Goal: Answer question/provide support: Share knowledge or assist other users

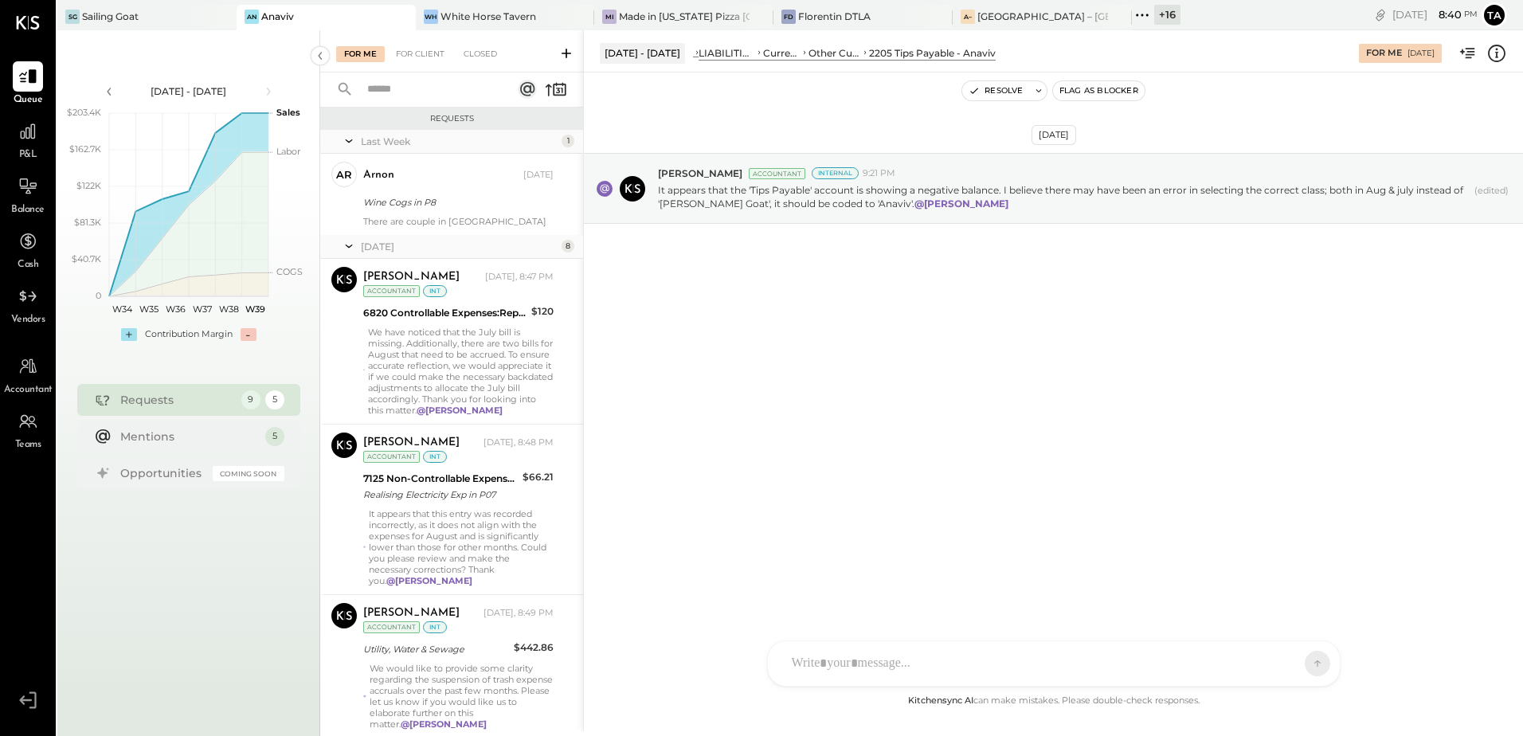
scroll to position [651, 0]
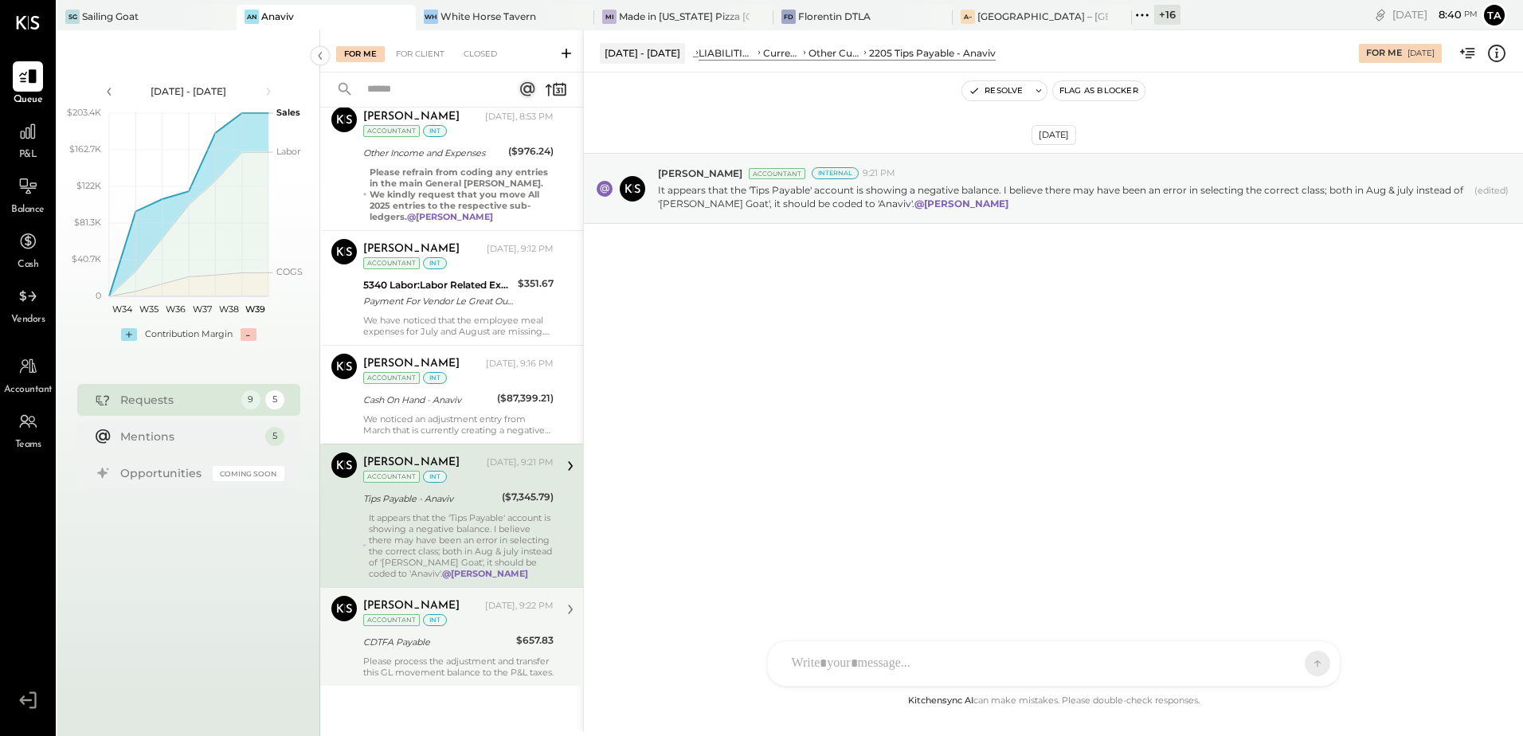
click at [448, 660] on div "Please process the adjustment and transfer this GL movement balance to the P&L …" at bounding box center [458, 667] width 190 height 22
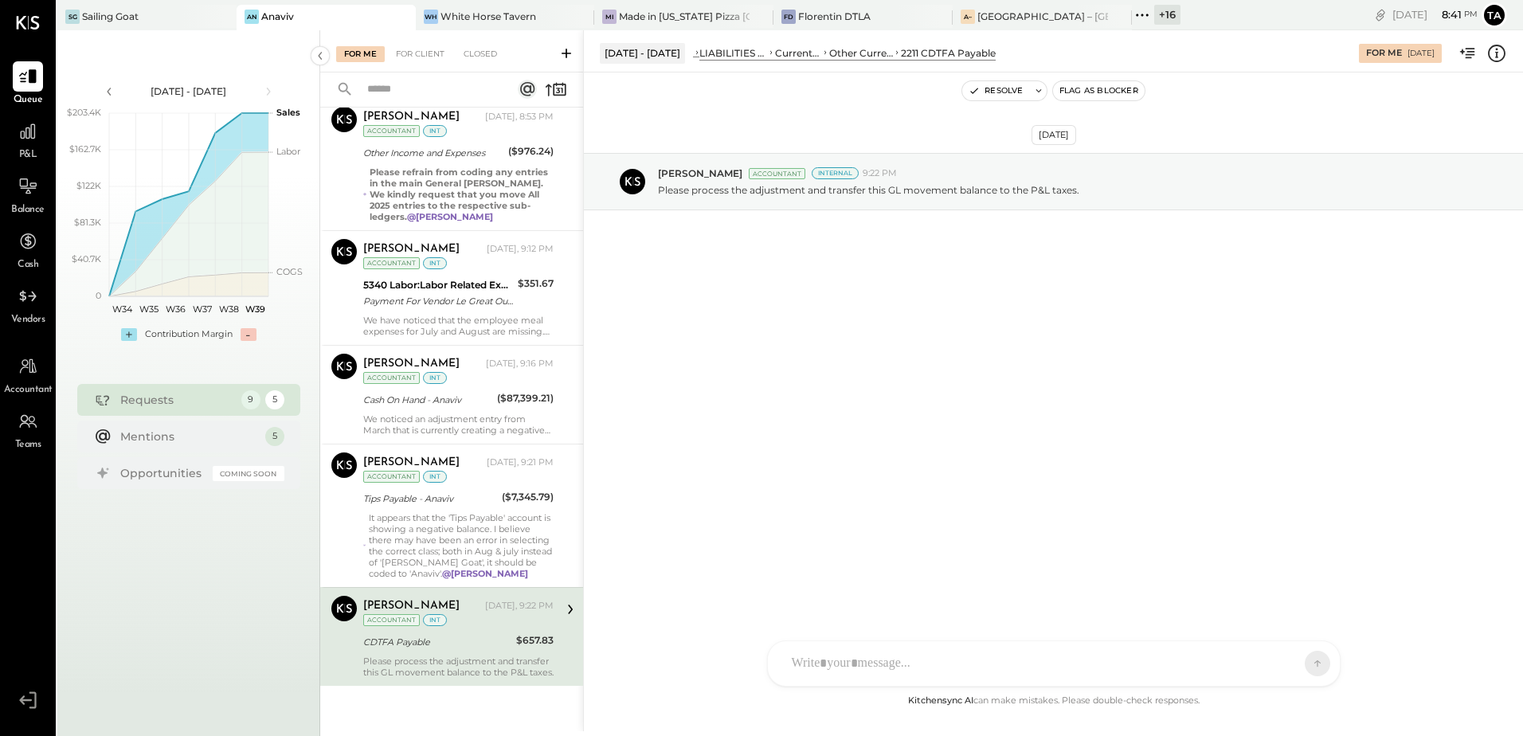
click at [437, 659] on div "Please process the adjustment and transfer this GL movement balance to the P&L …" at bounding box center [458, 667] width 190 height 22
click at [497, 631] on div "Navin Jain Yesterday, 9:22 PM Accountant int CDTFA Payable $657.83 Please proce…" at bounding box center [458, 637] width 190 height 82
click at [25, 188] on icon at bounding box center [29, 189] width 18 height 2
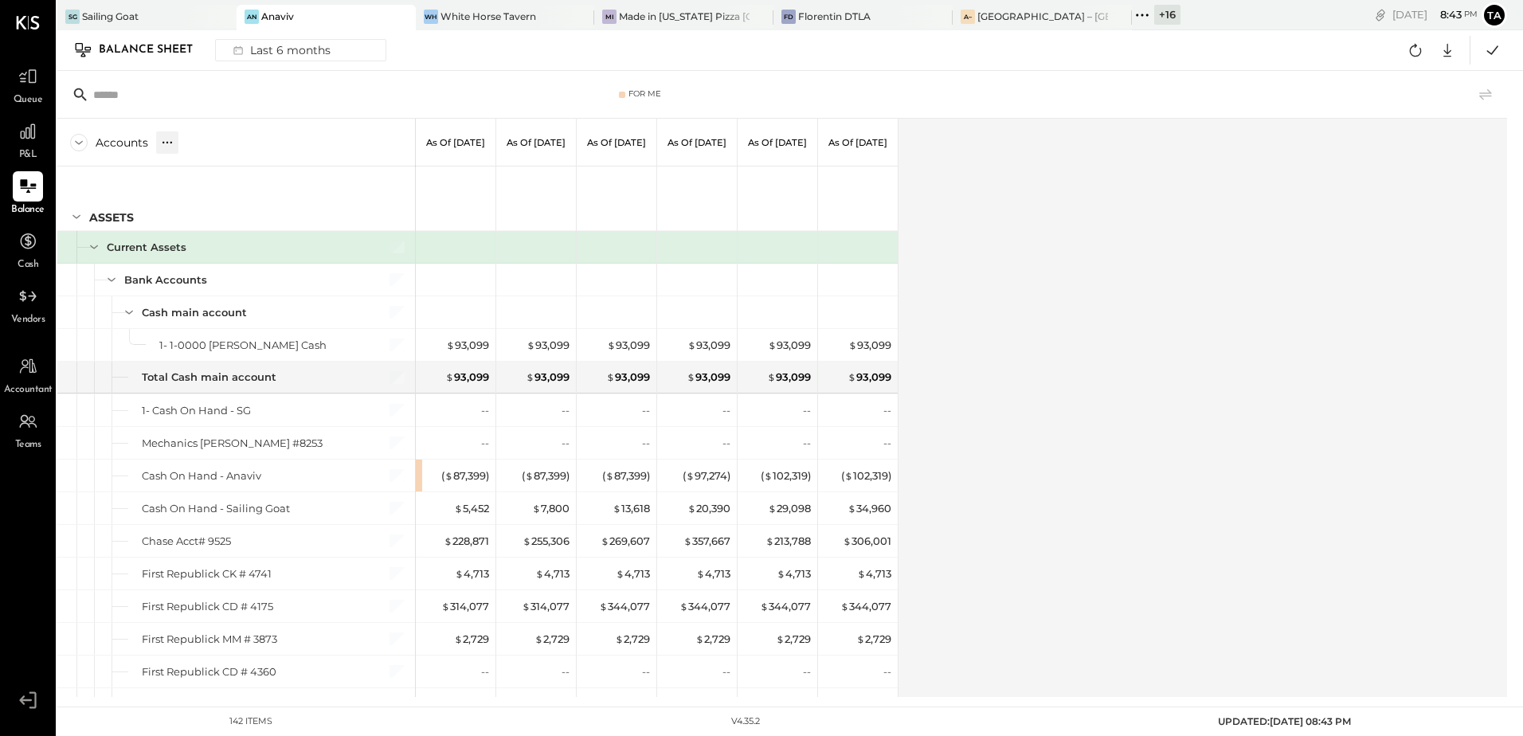
click at [170, 146] on icon at bounding box center [167, 143] width 16 height 16
click at [186, 146] on div "GL" at bounding box center [182, 142] width 16 height 14
click at [1129, 386] on div "Accounts S GL As of [DATE] As of [DATE] As of [DATE] As of [DATE] As of [DATE] …" at bounding box center [783, 408] width 1452 height 578
click at [1016, 453] on div "Accounts S GL As of [DATE] As of [DATE] As of [DATE] As of [DATE] As of [DATE] …" at bounding box center [783, 408] width 1452 height 578
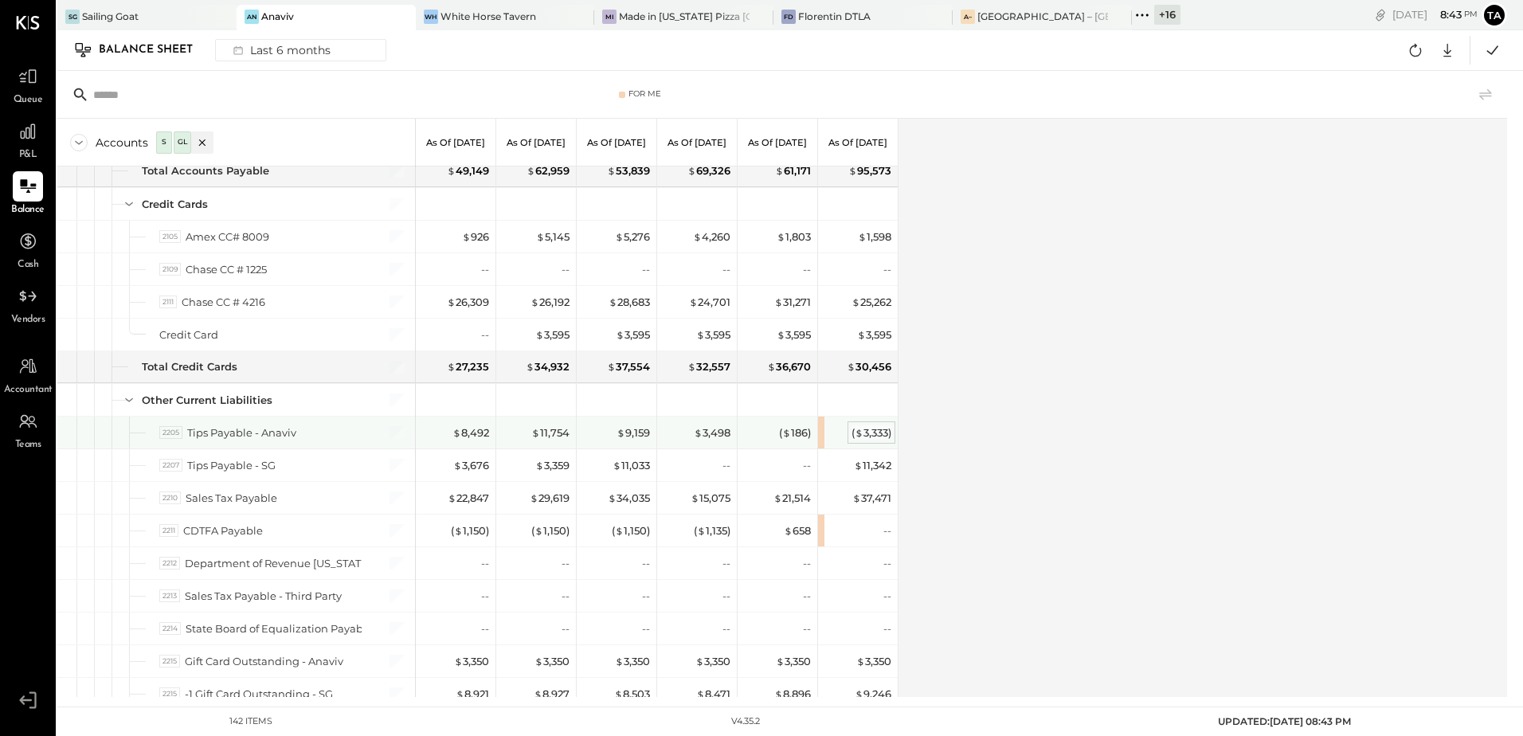
click at [869, 436] on div "( $ 3,333 )" at bounding box center [872, 432] width 40 height 15
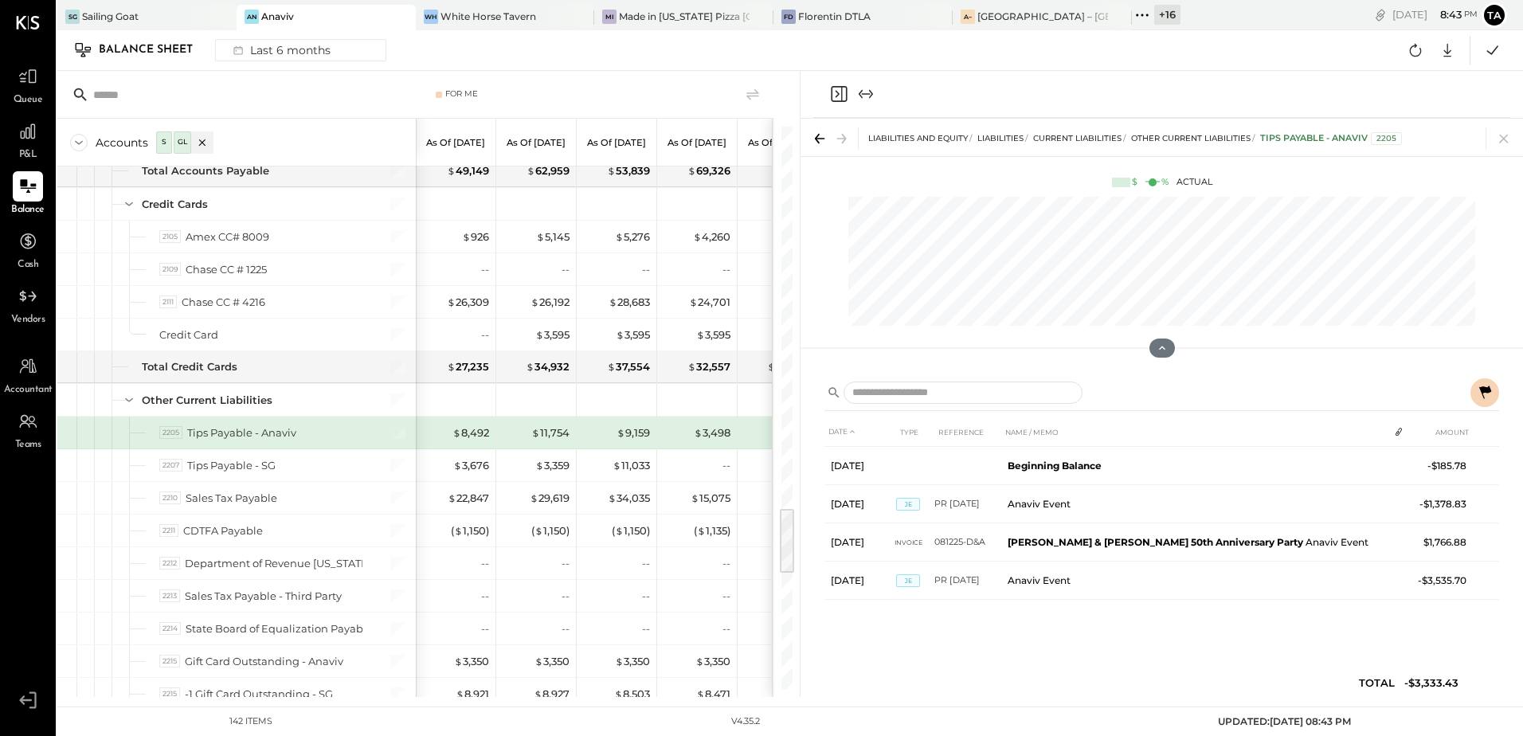
click at [1487, 395] on icon at bounding box center [1484, 392] width 19 height 19
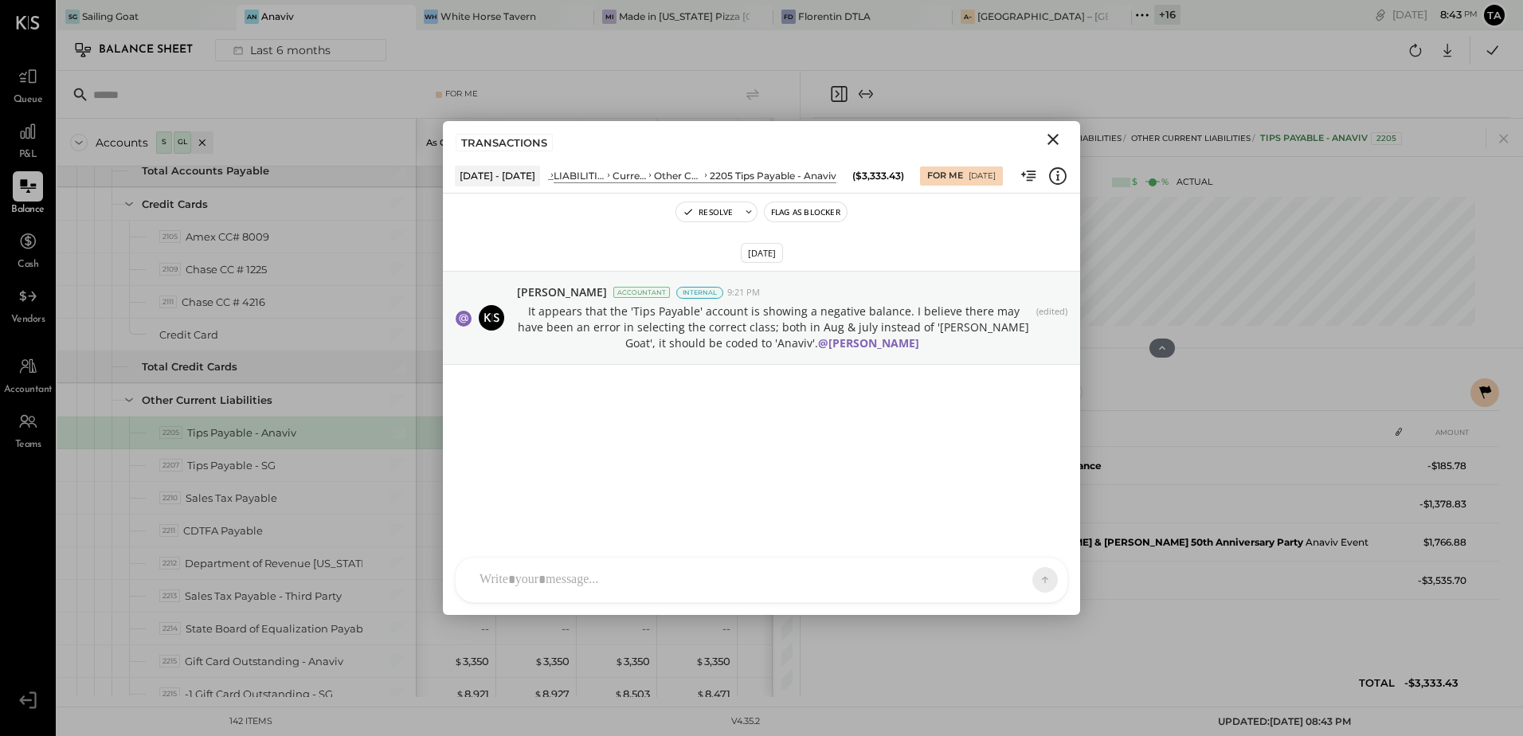
click at [620, 576] on div at bounding box center [747, 579] width 551 height 35
click at [676, 496] on div "*****" at bounding box center [762, 512] width 580 height 64
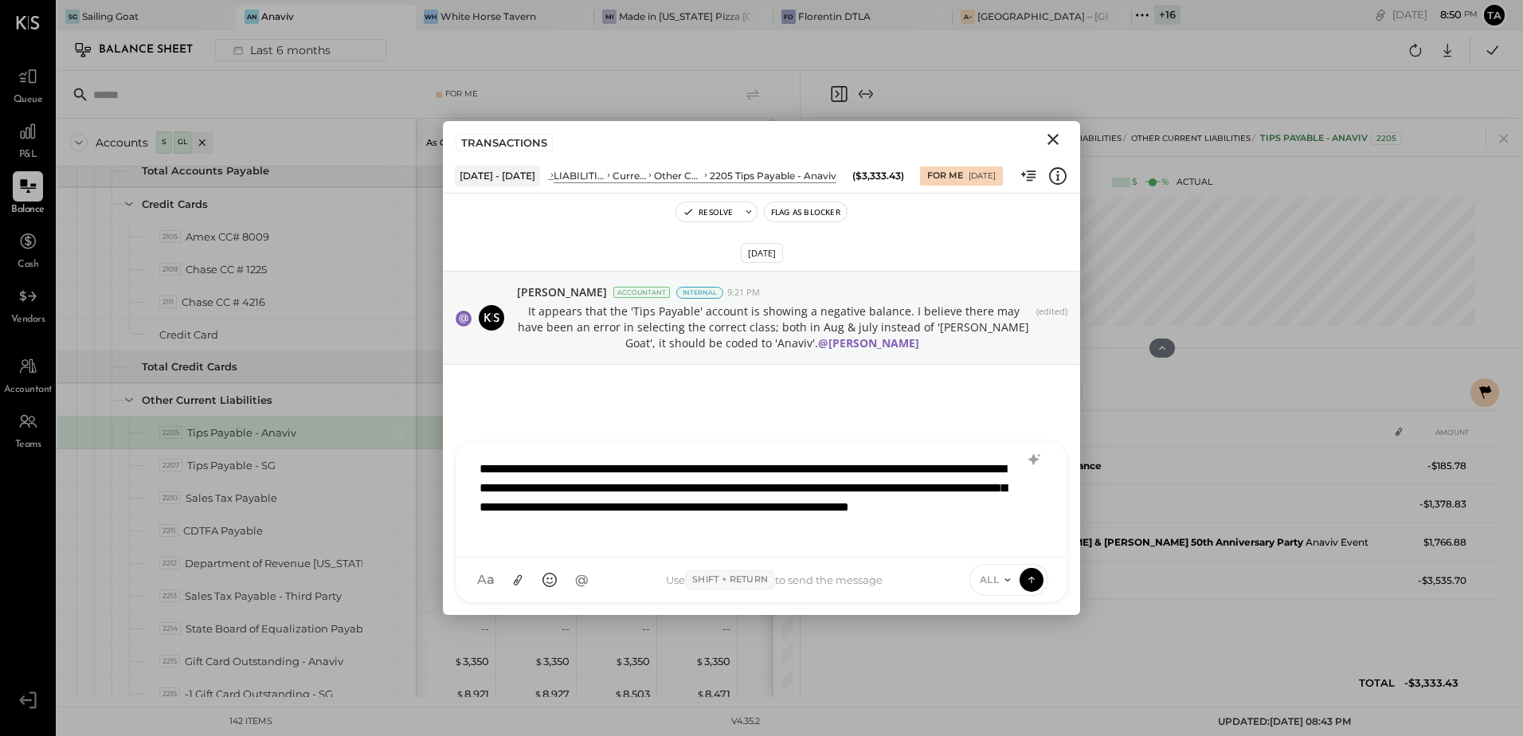
click at [860, 507] on div "**********" at bounding box center [762, 498] width 580 height 92
click at [692, 537] on div "**********" at bounding box center [762, 498] width 580 height 92
drag, startPoint x: 598, startPoint y: 531, endPoint x: 643, endPoint y: 531, distance: 44.6
click at [598, 531] on div "**********" at bounding box center [762, 498] width 580 height 92
click at [590, 530] on div "**********" at bounding box center [762, 498] width 580 height 92
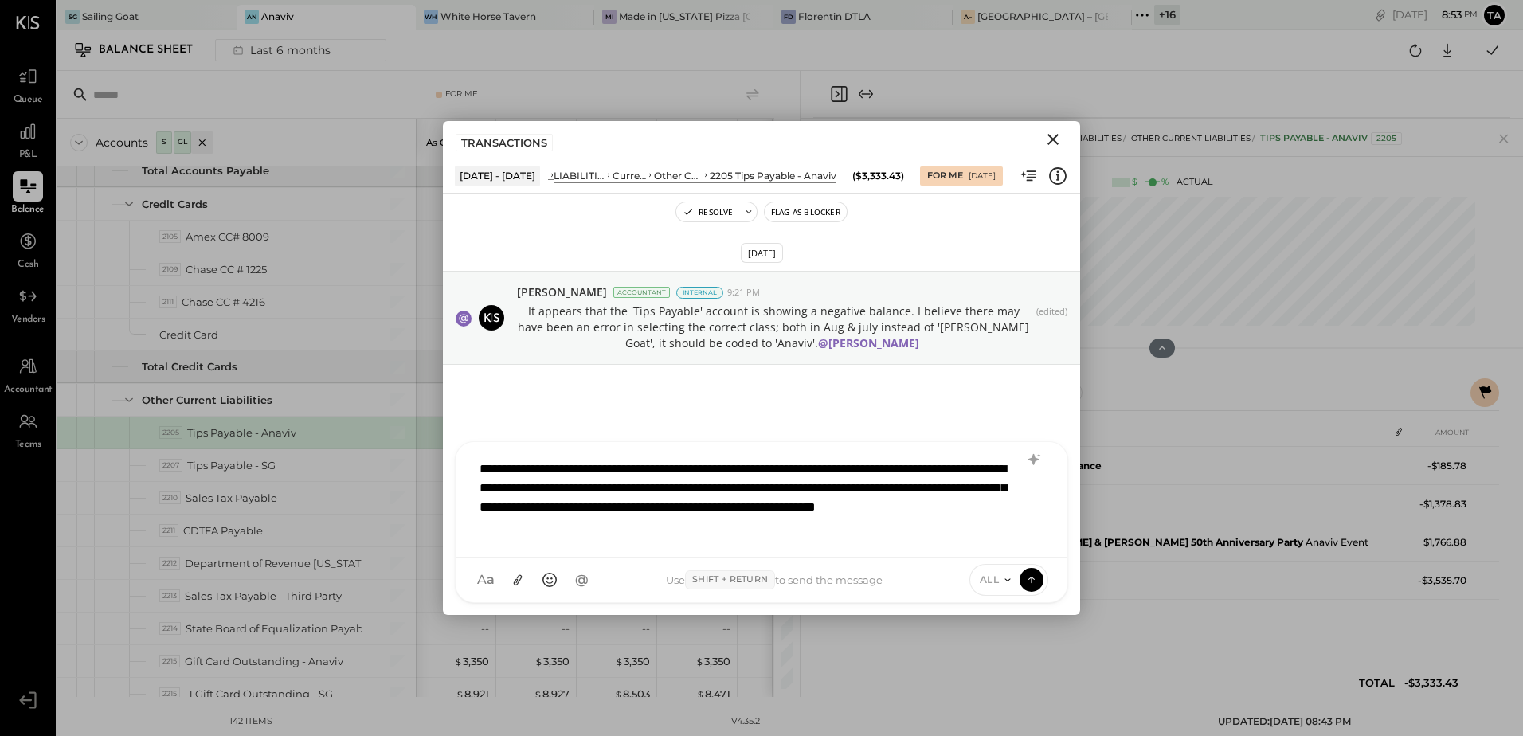
click at [817, 527] on div "**********" at bounding box center [762, 498] width 580 height 92
click at [874, 528] on div "**********" at bounding box center [762, 498] width 580 height 92
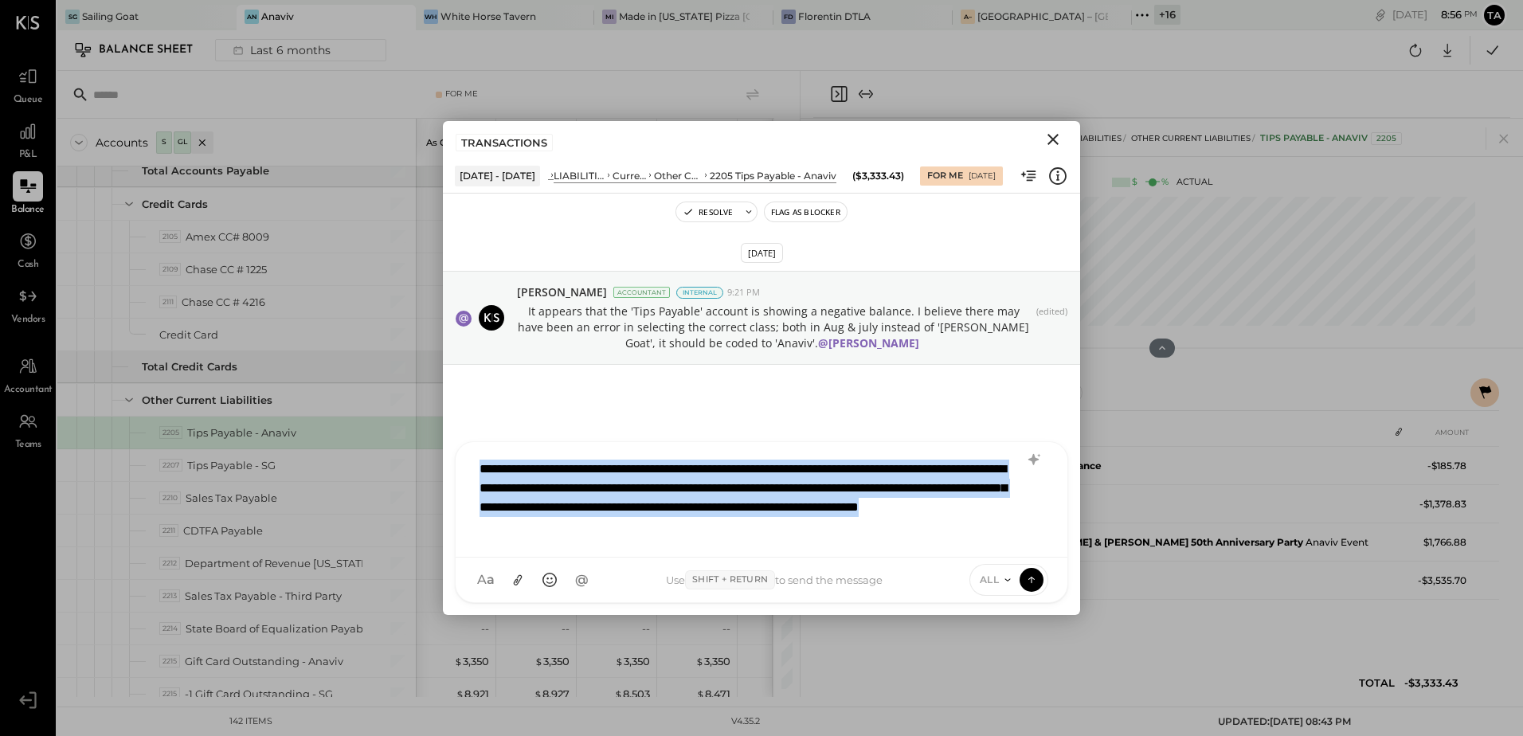
drag, startPoint x: 598, startPoint y: 524, endPoint x: 685, endPoint y: 534, distance: 87.4
click at [598, 524] on div "**********" at bounding box center [762, 498] width 580 height 92
click at [668, 532] on div "**********" at bounding box center [762, 498] width 580 height 92
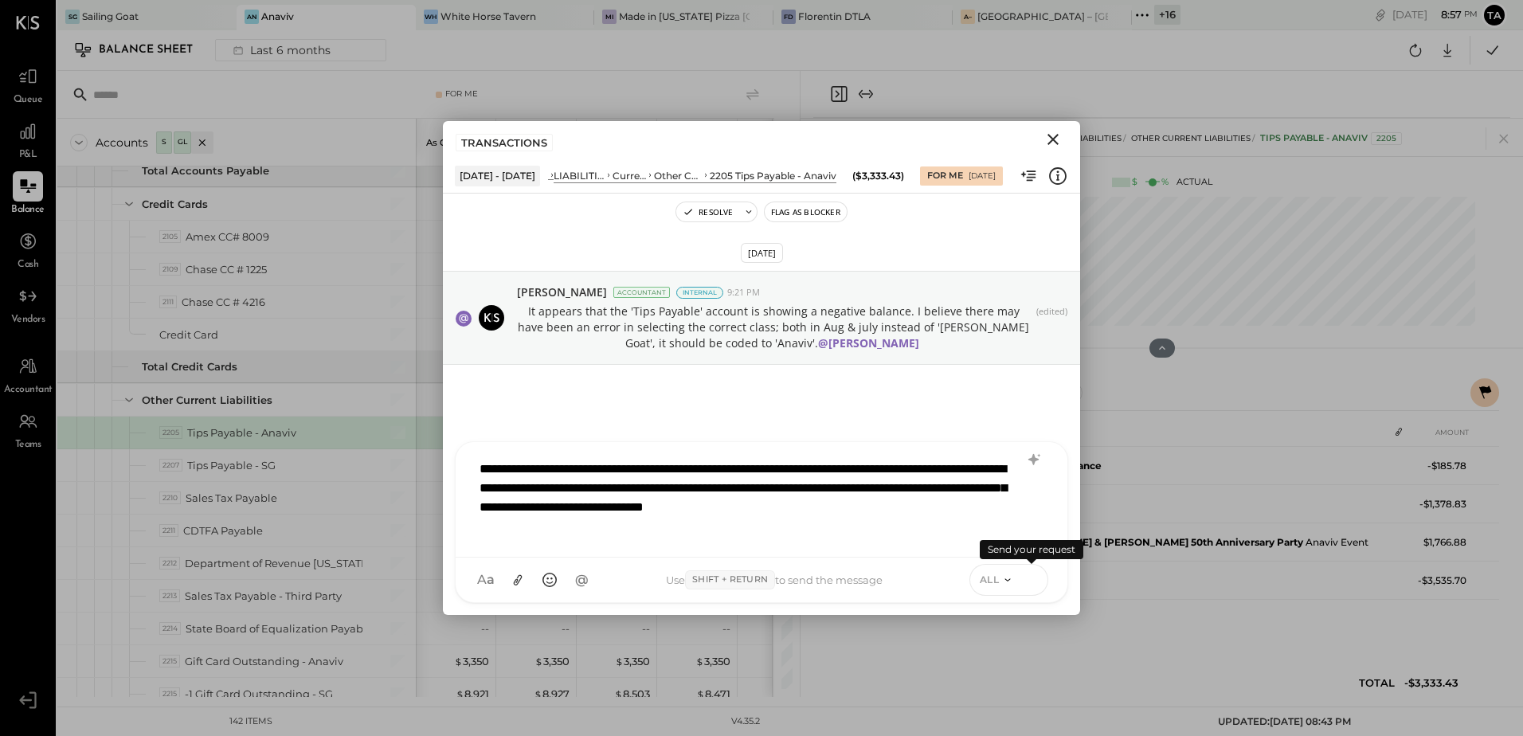
click at [1031, 577] on icon at bounding box center [1031, 577] width 6 height 3
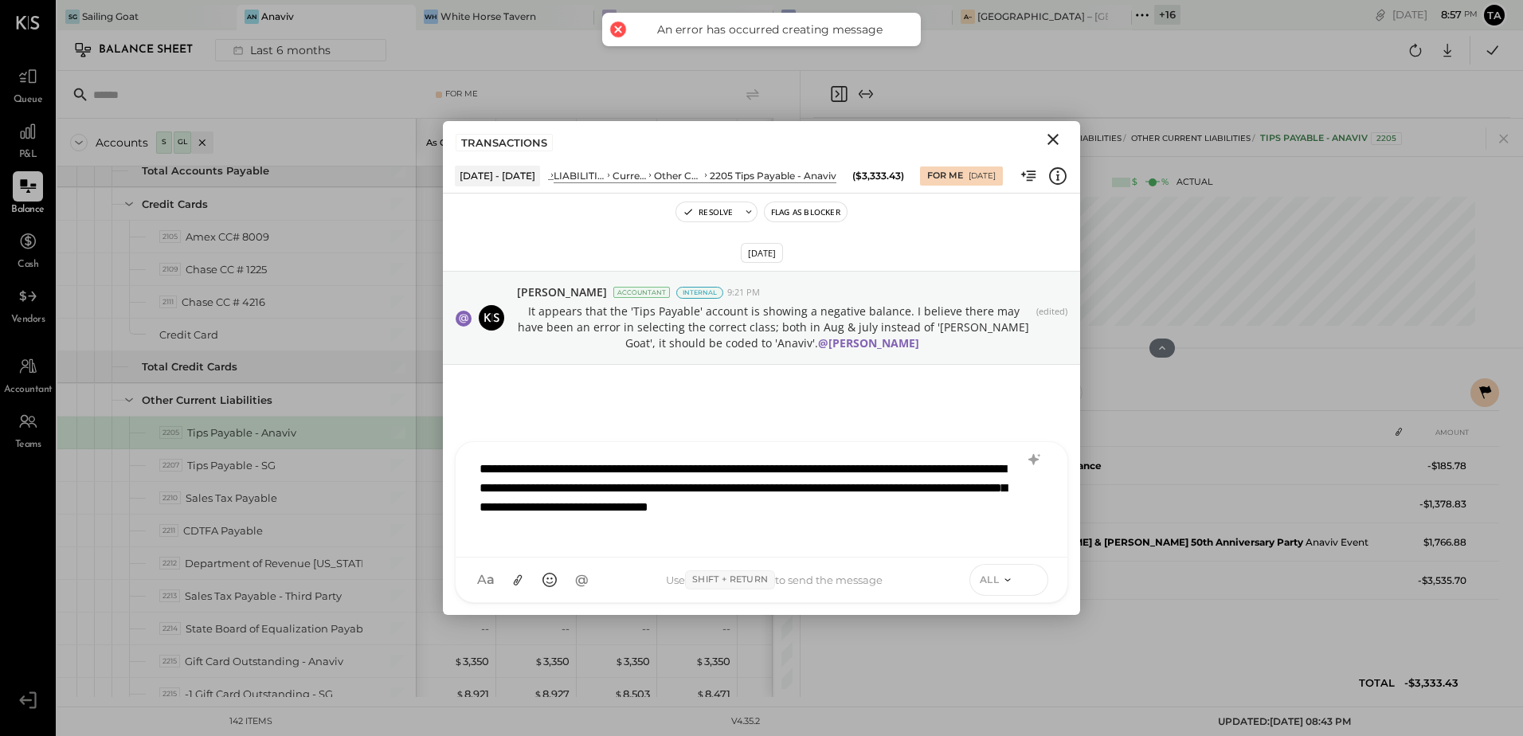
click at [1031, 574] on icon at bounding box center [1031, 579] width 14 height 16
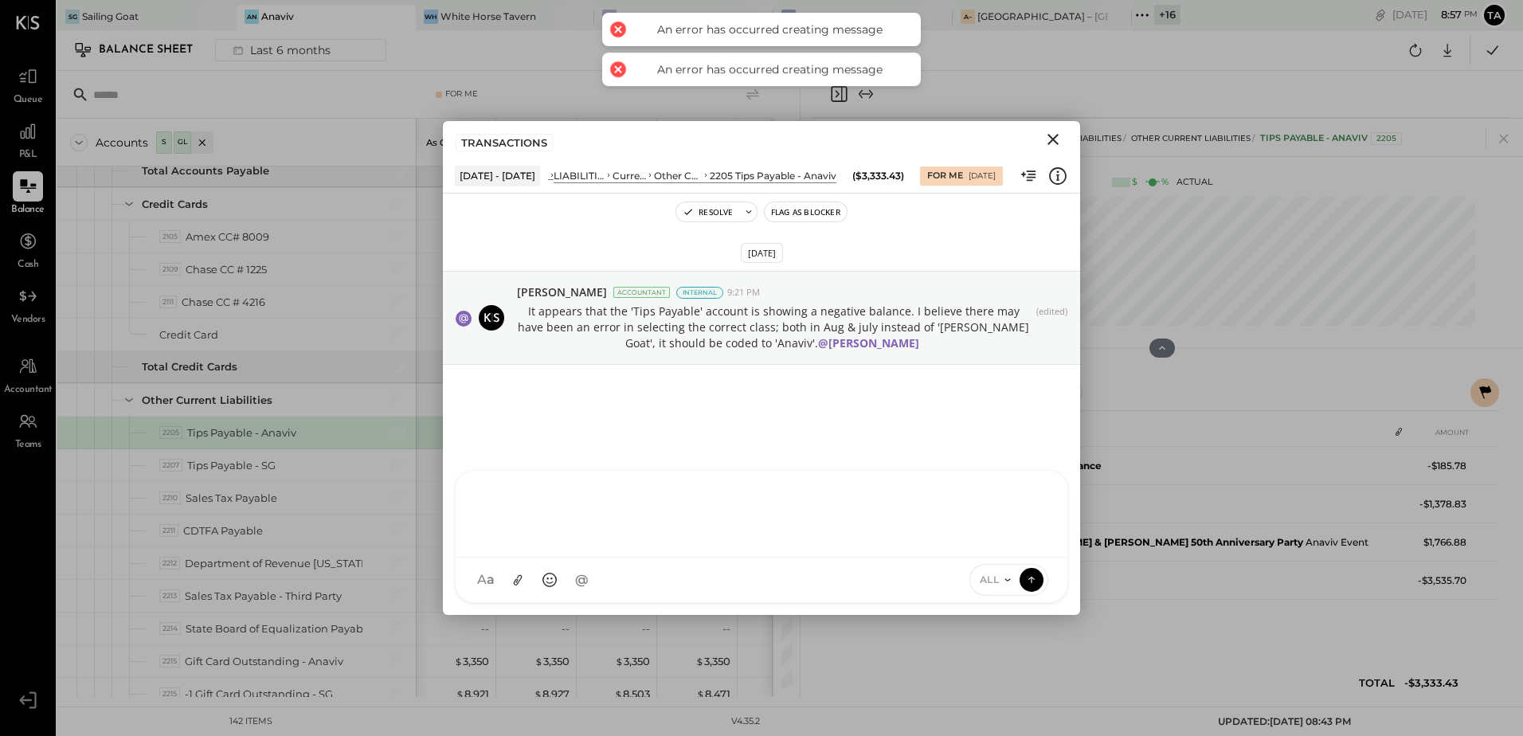
click at [1052, 138] on icon "Close" at bounding box center [1053, 139] width 11 height 11
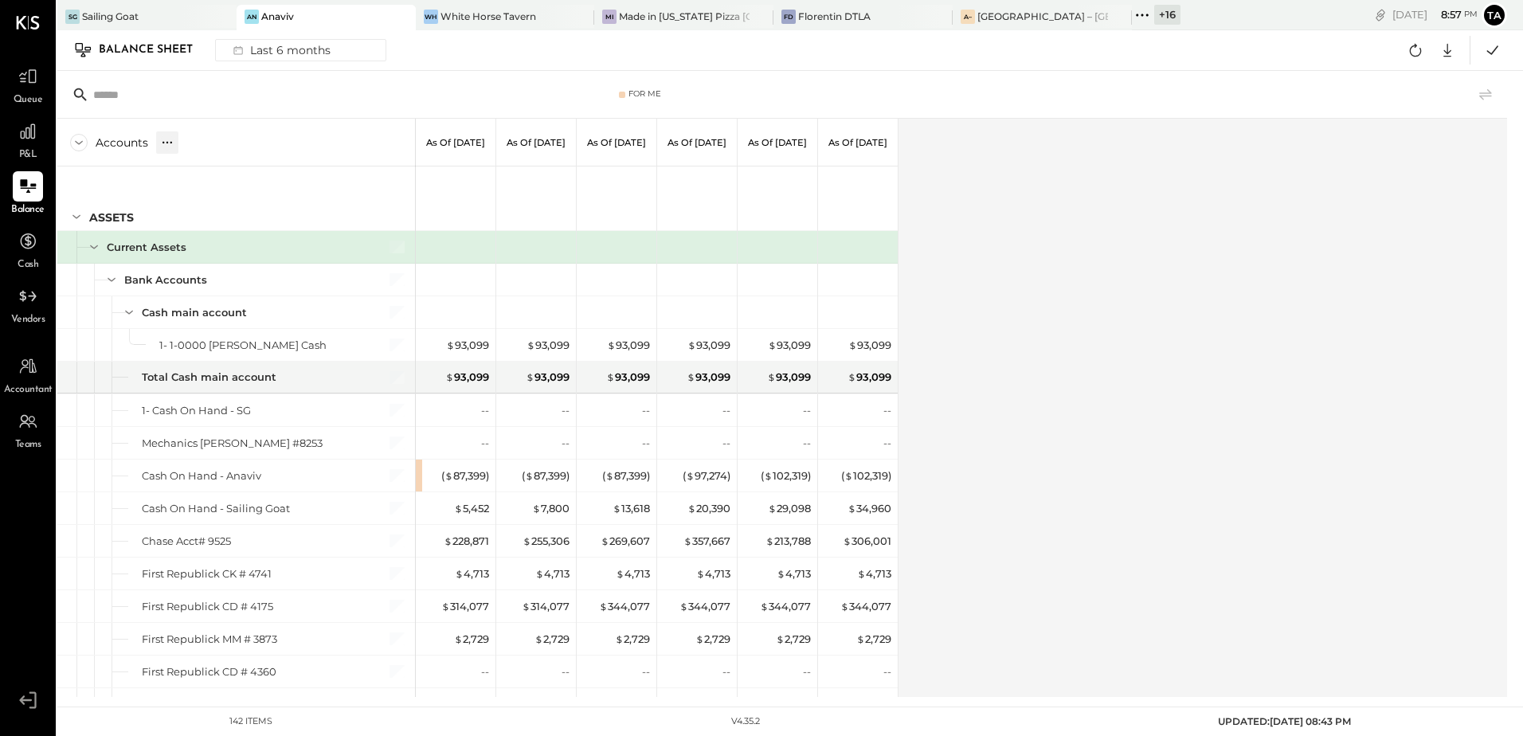
click at [160, 140] on icon at bounding box center [167, 143] width 16 height 16
click at [186, 139] on div "GL" at bounding box center [182, 142] width 16 height 14
click at [1152, 424] on div "Accounts S GL As of [DATE] As of [DATE] As of [DATE] As of [DATE] As of [DATE] …" at bounding box center [783, 408] width 1452 height 578
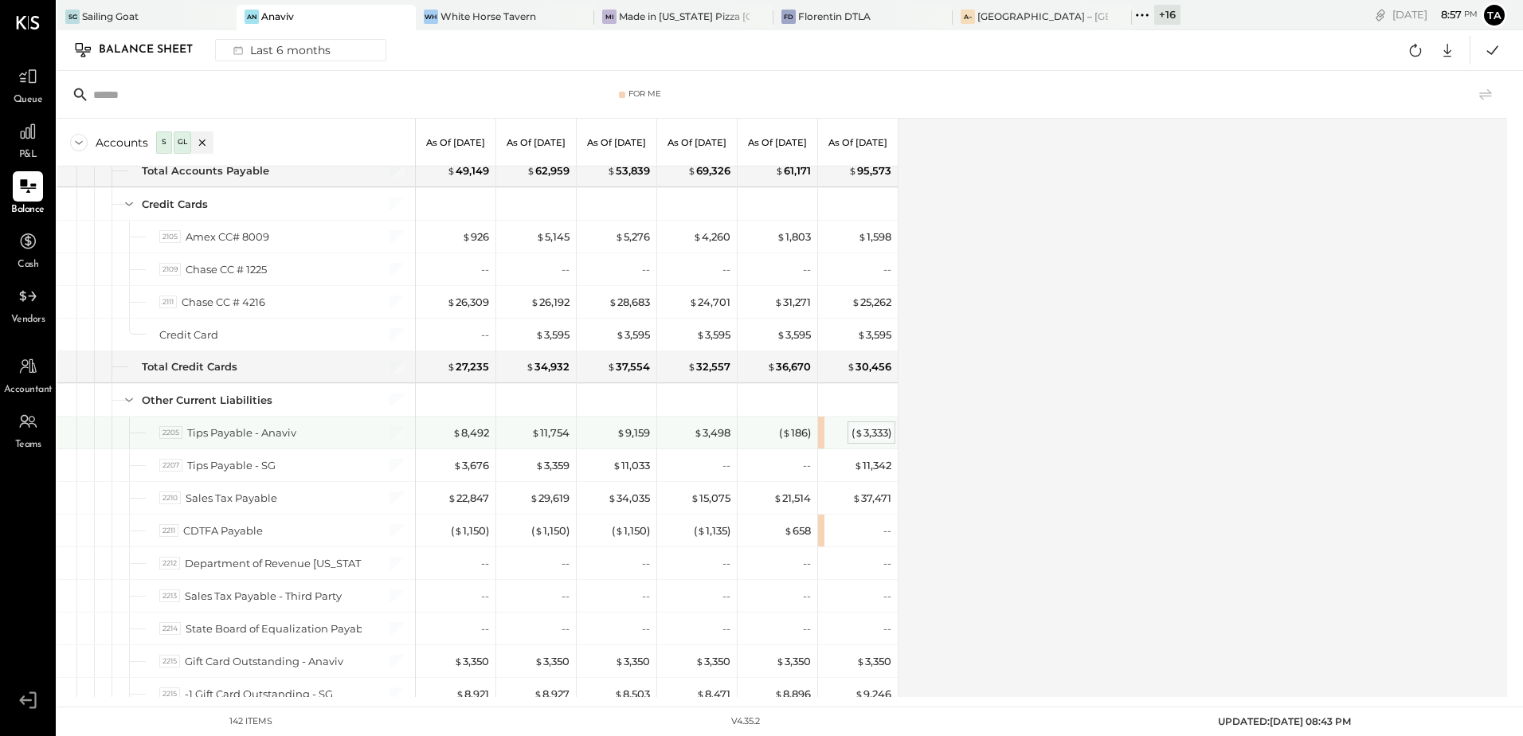
click at [869, 435] on div "( $ 3,333 )" at bounding box center [872, 432] width 40 height 15
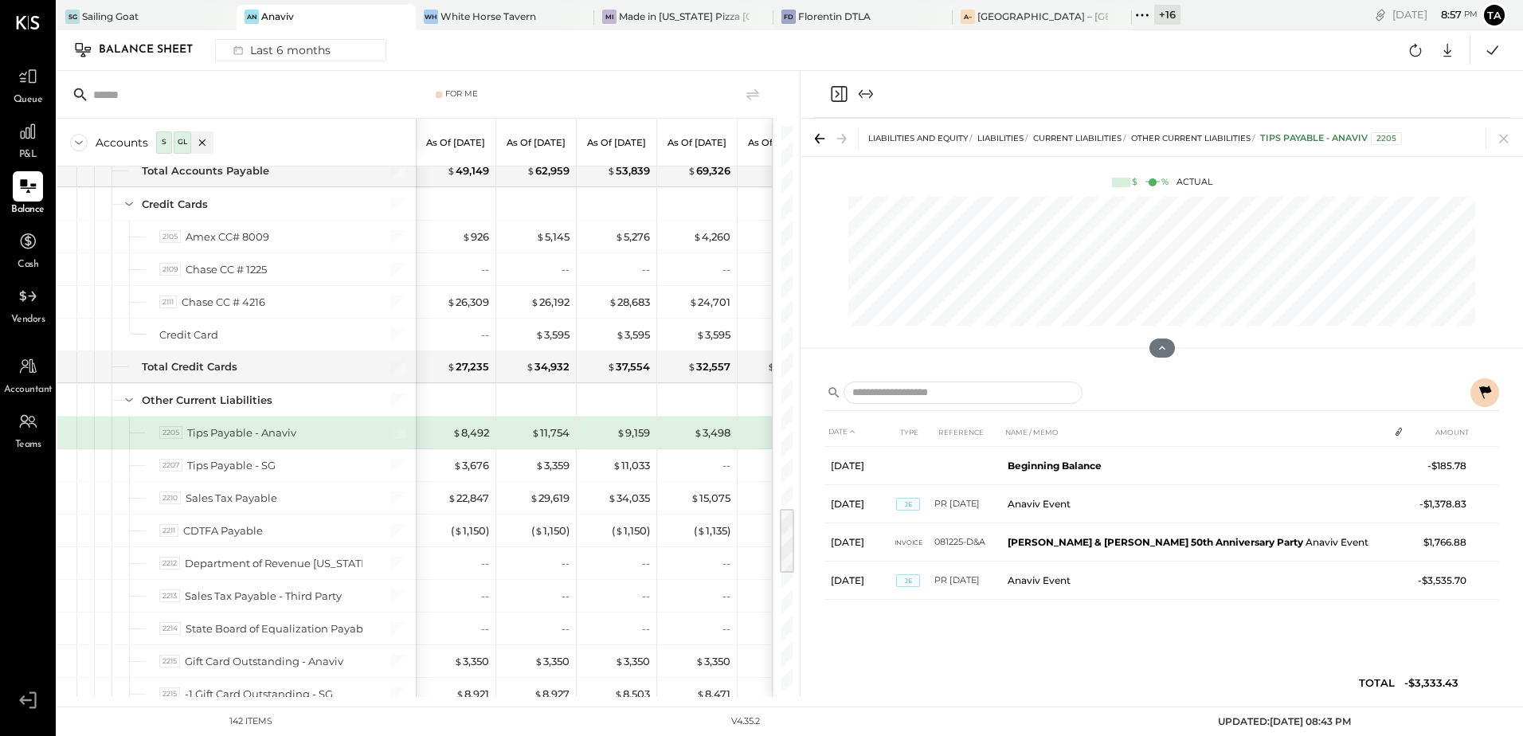
click at [1485, 395] on icon at bounding box center [1484, 392] width 19 height 19
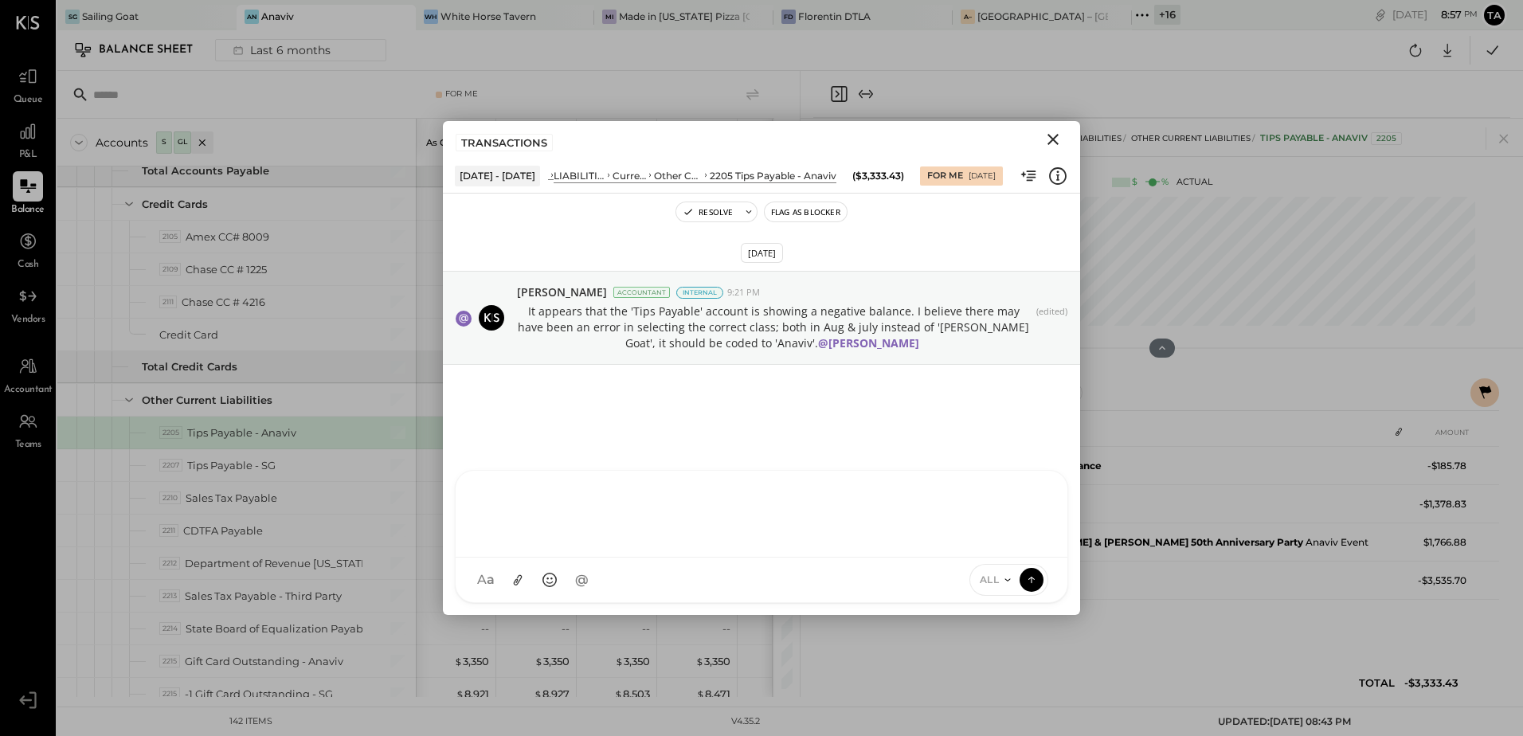
click at [714, 544] on div at bounding box center [762, 512] width 580 height 64
paste div
click at [1052, 139] on icon "Close" at bounding box center [1053, 139] width 11 height 11
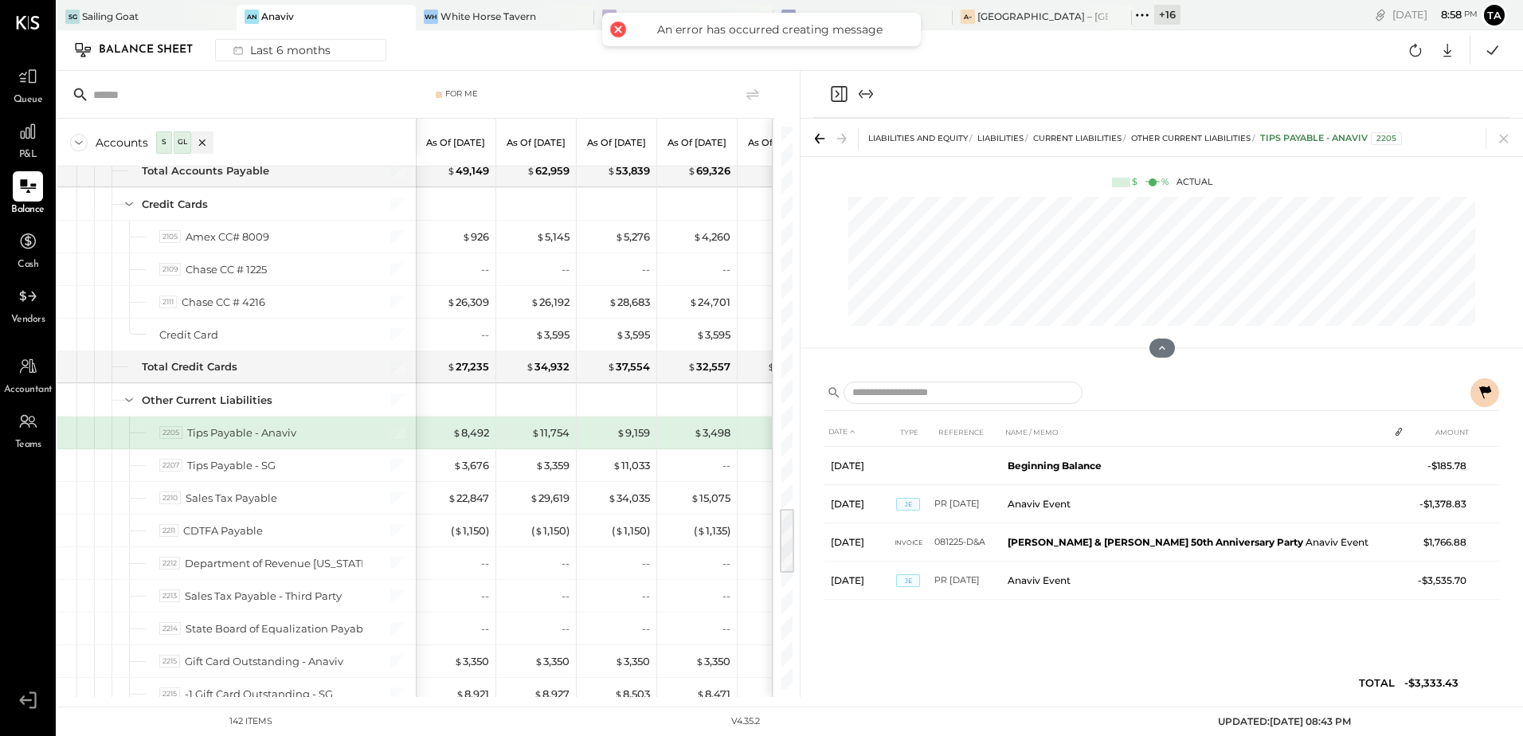
click at [30, 95] on span "Queue" at bounding box center [28, 100] width 29 height 14
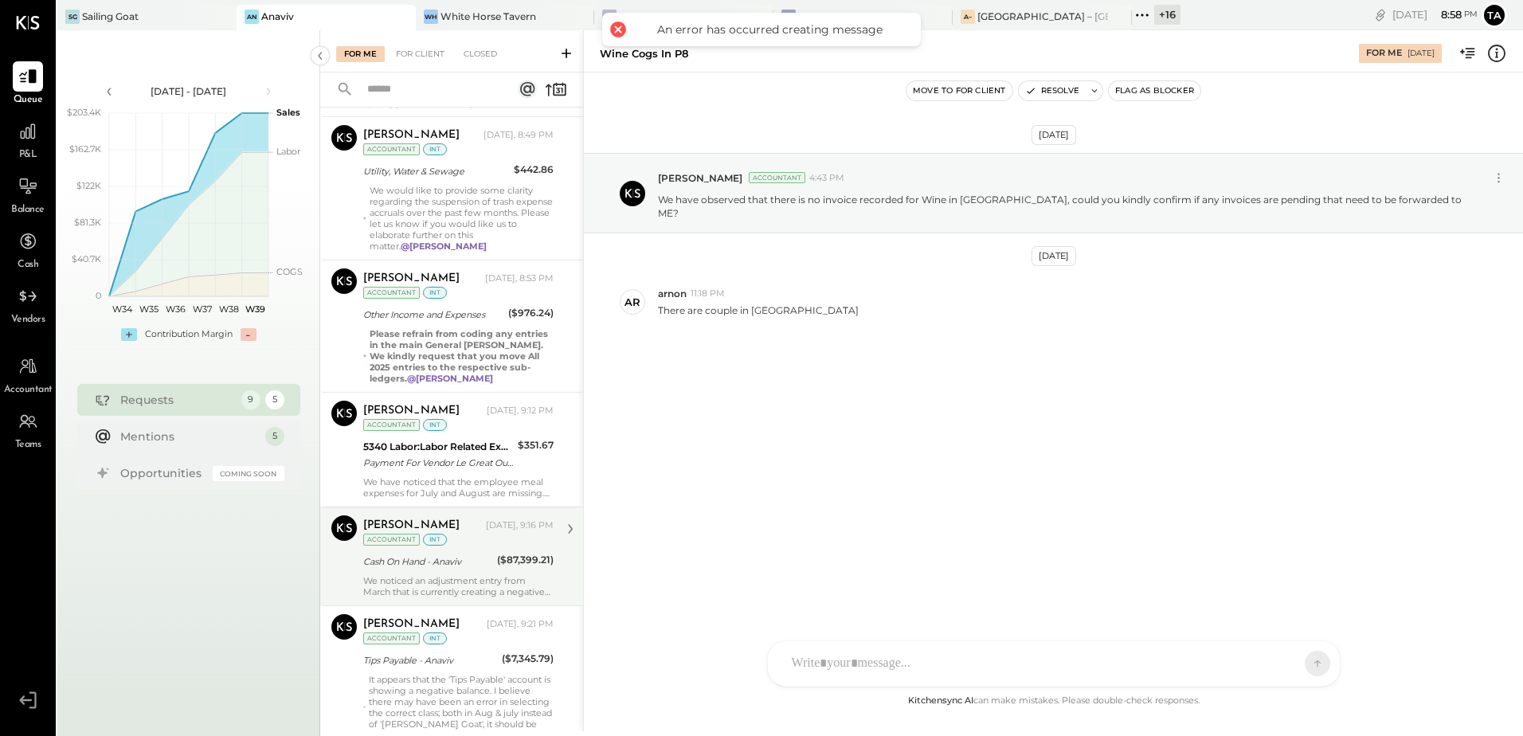
scroll to position [651, 0]
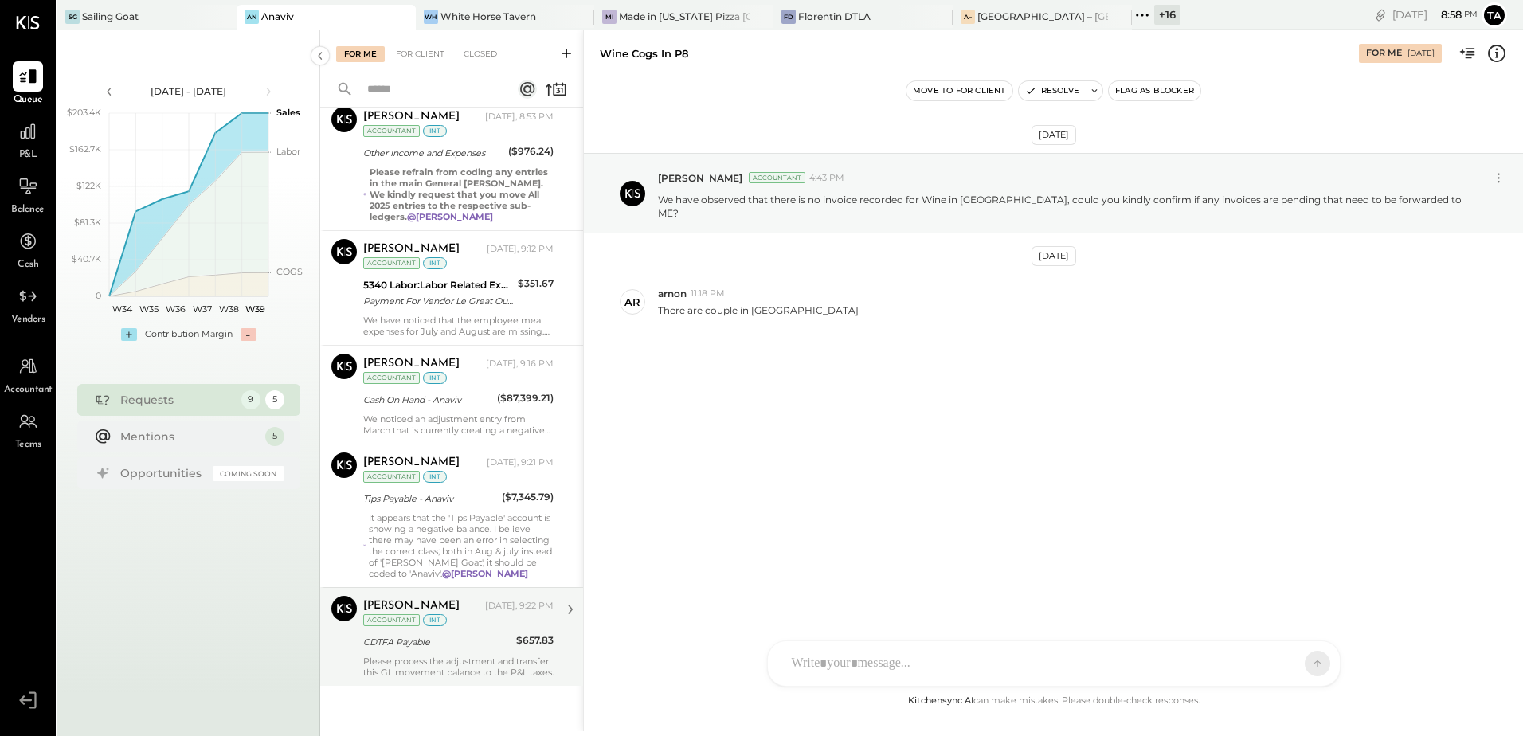
click at [425, 664] on div "Please process the adjustment and transfer this GL movement balance to the P&L …" at bounding box center [458, 667] width 190 height 22
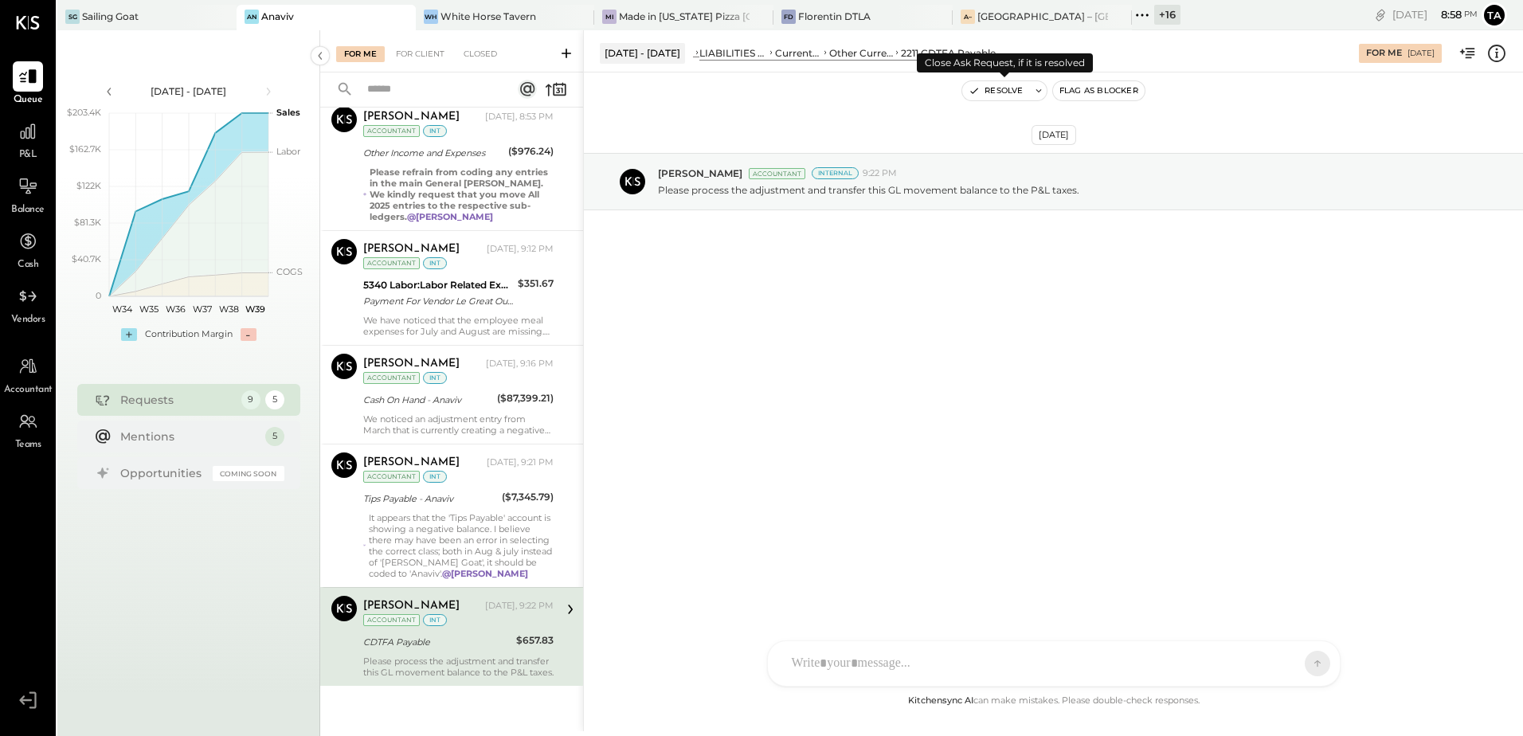
click at [1000, 93] on button "Resolve" at bounding box center [995, 90] width 67 height 19
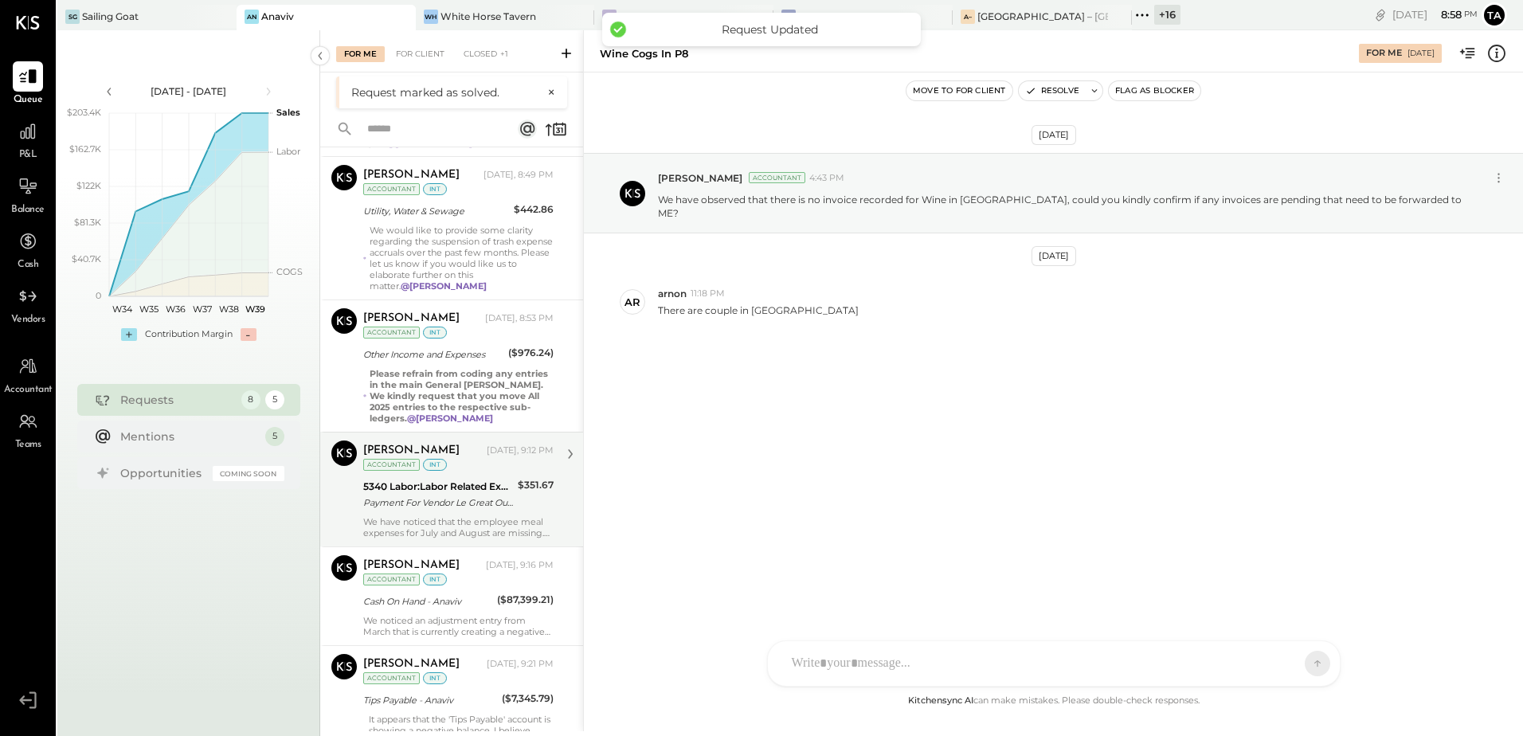
scroll to position [552, 0]
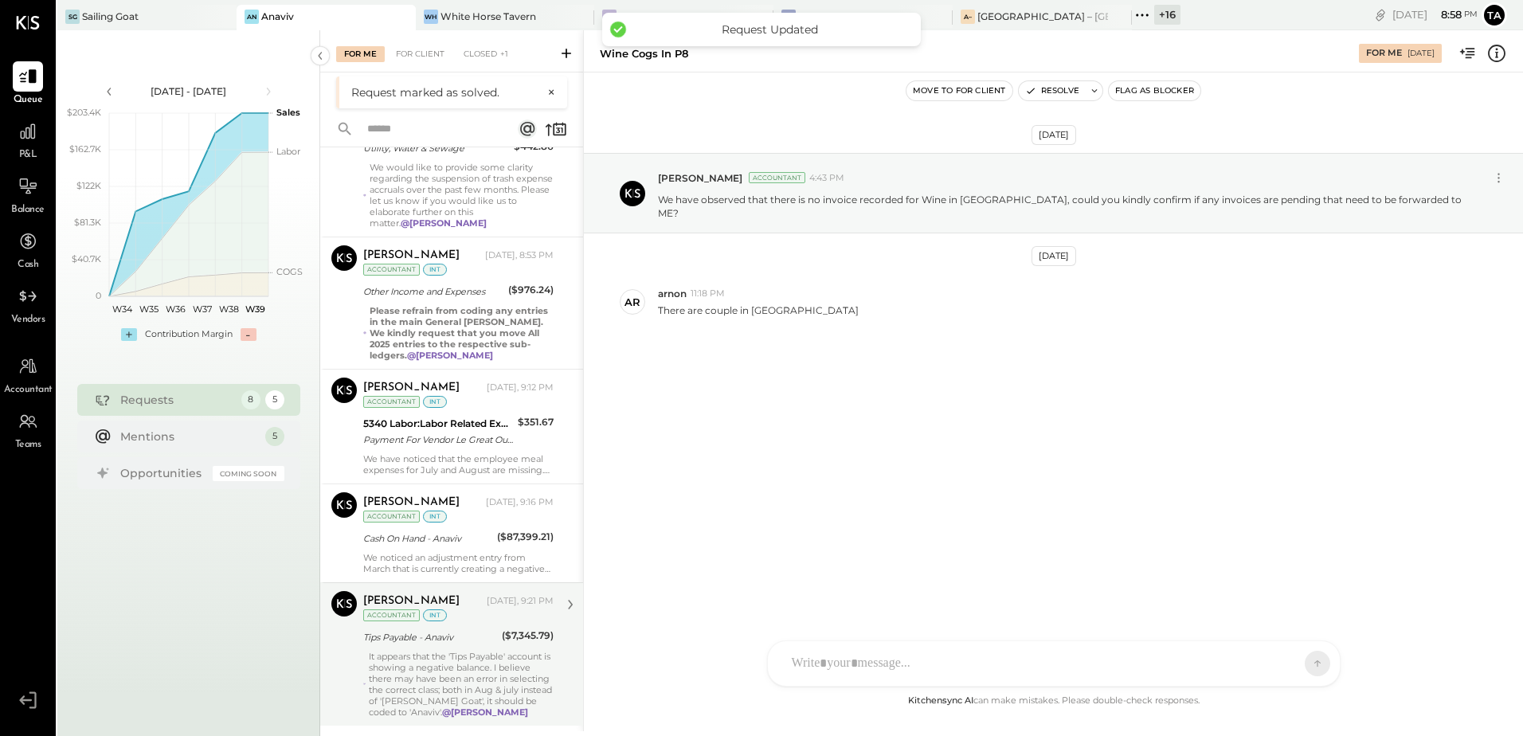
click at [448, 670] on div "It appears that the 'Tips Payable' account is showing a negative balance. I bel…" at bounding box center [461, 684] width 185 height 67
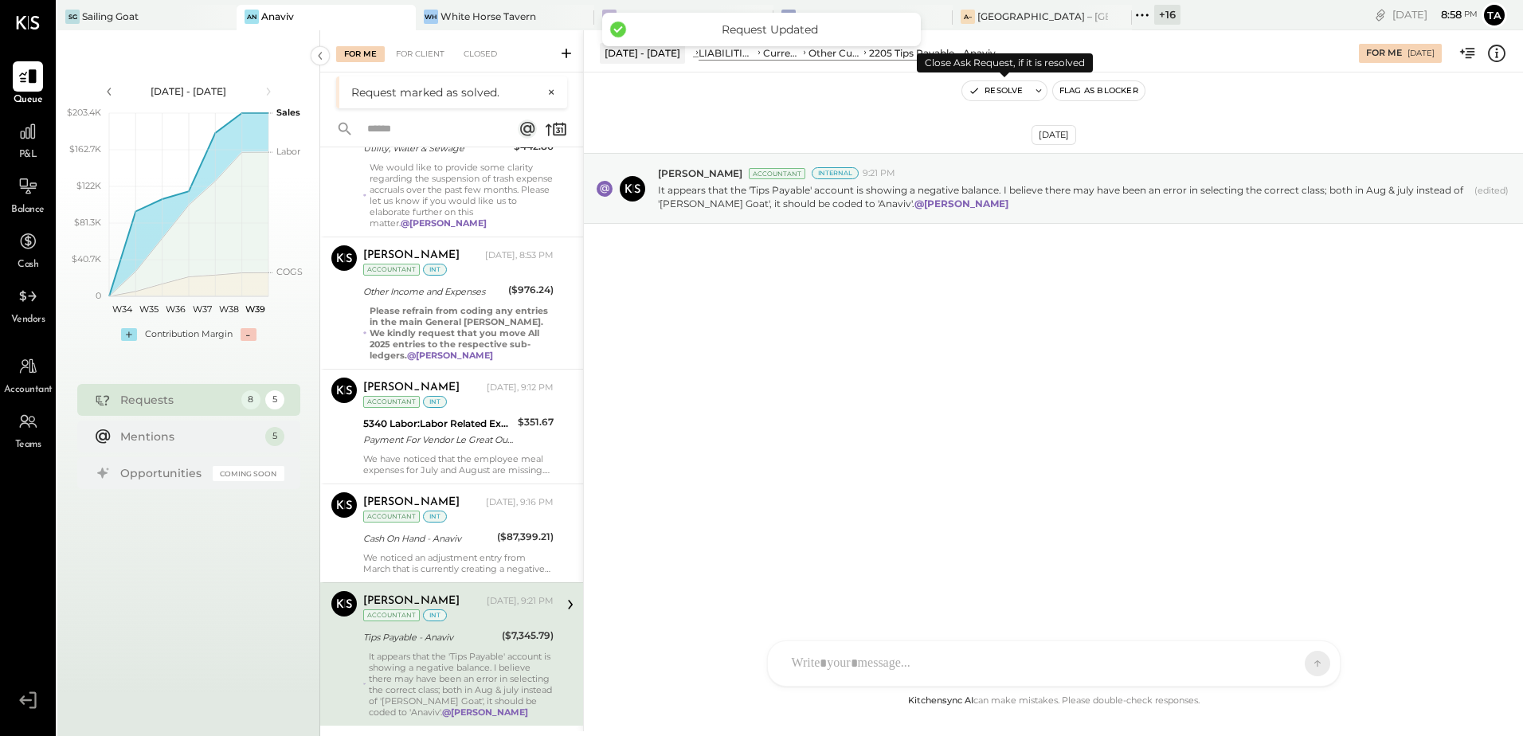
click at [1040, 92] on icon at bounding box center [1038, 90] width 11 height 11
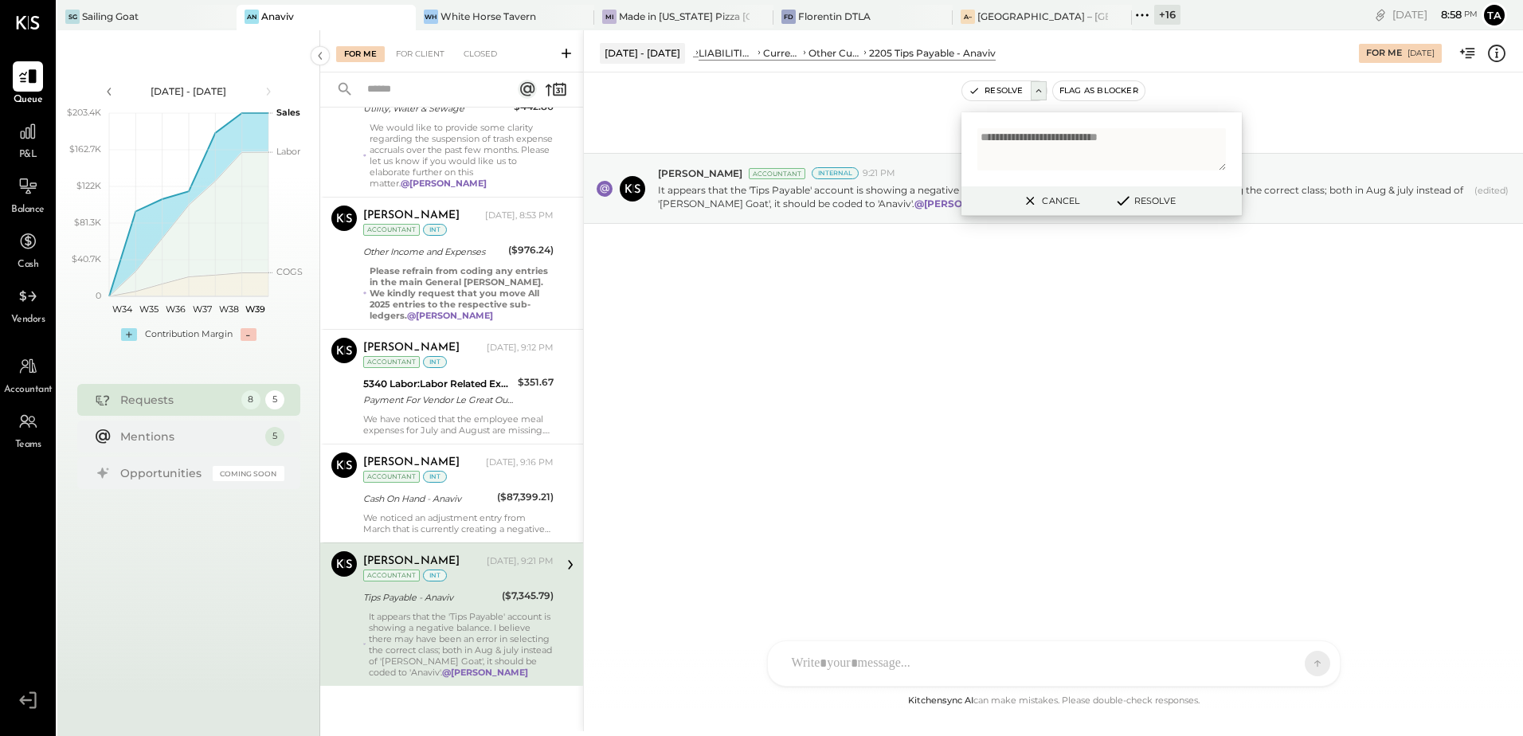
click at [1173, 146] on textarea "**********" at bounding box center [1101, 149] width 249 height 42
type textarea "**********"
click at [1147, 201] on button "Resolve" at bounding box center [1145, 200] width 72 height 19
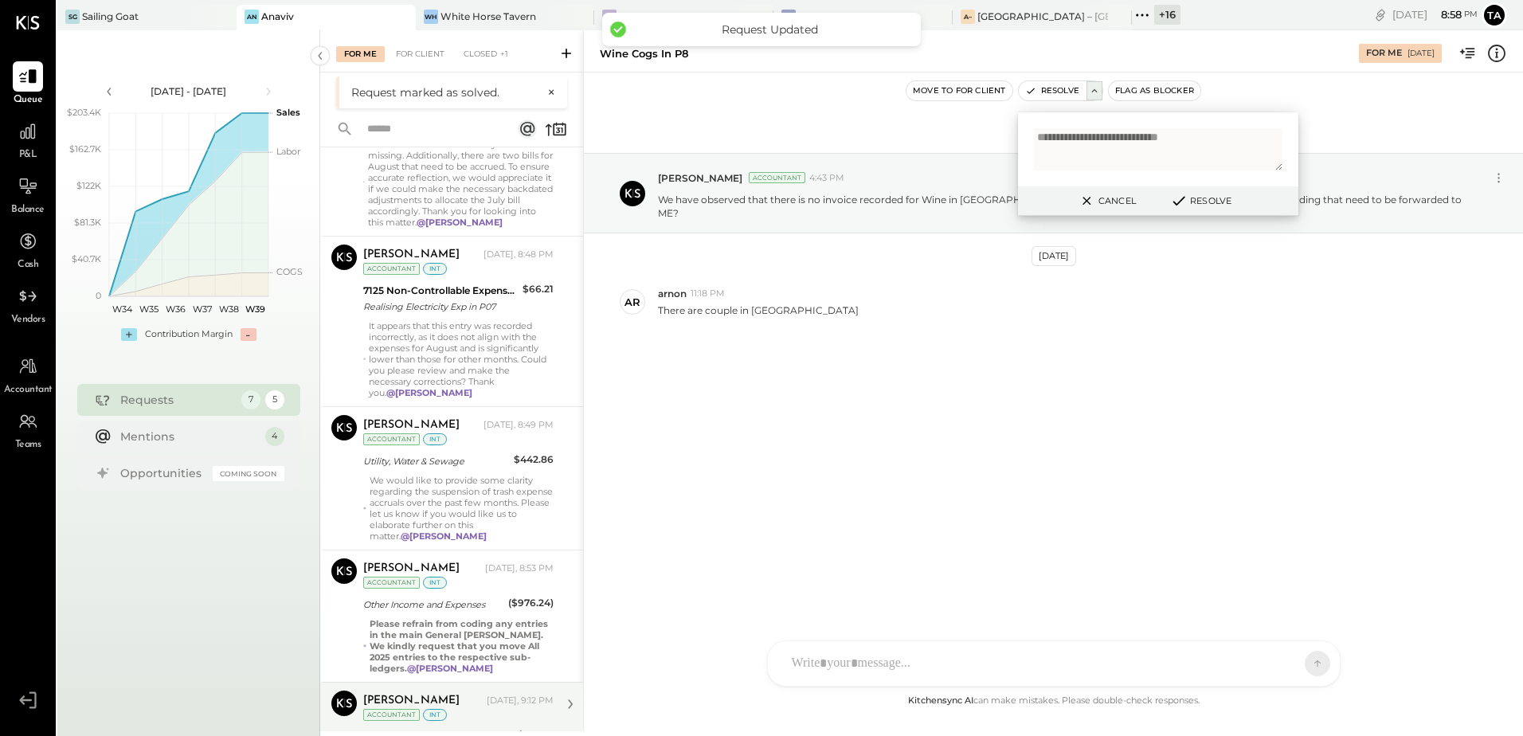
scroll to position [409, 0]
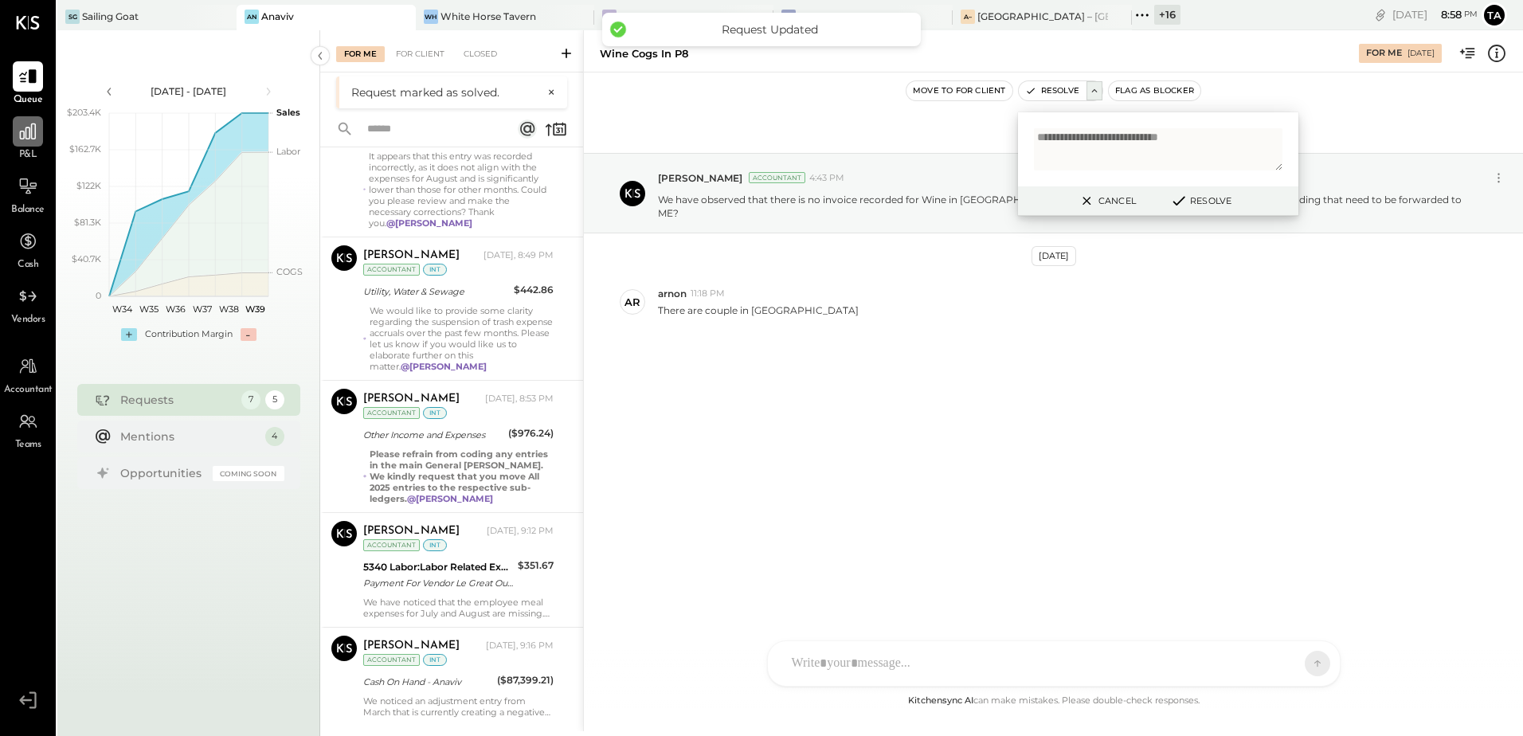
click at [29, 141] on icon at bounding box center [28, 131] width 21 height 21
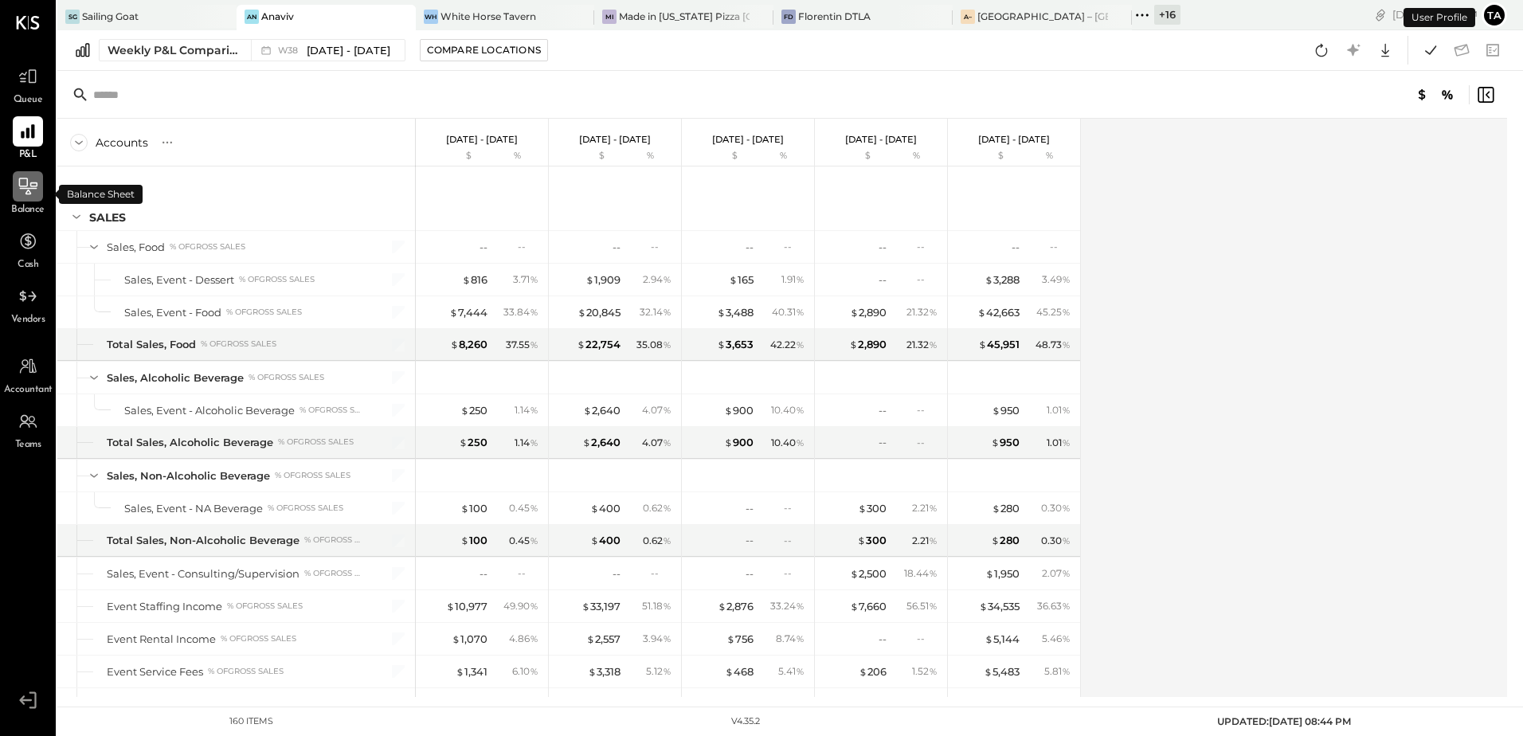
click at [25, 189] on icon at bounding box center [29, 189] width 18 height 2
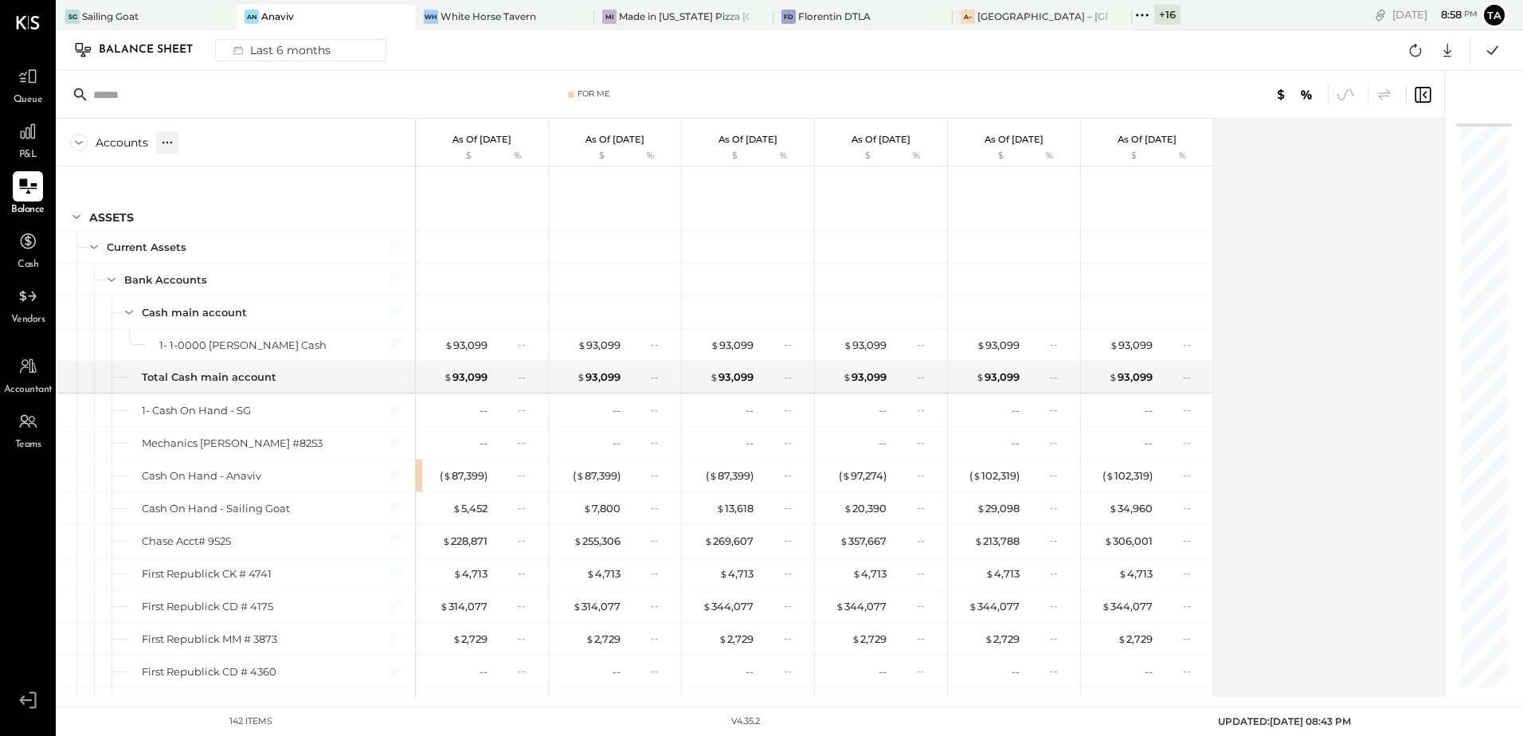
click at [170, 141] on icon at bounding box center [167, 143] width 16 height 16
click at [184, 140] on div "GL" at bounding box center [182, 142] width 16 height 14
click at [1236, 394] on div "Accounts S GL As of [DATE] $ % As of [DATE] $ % As of [DATE] $ % As of [DATE] $…" at bounding box center [751, 408] width 1389 height 578
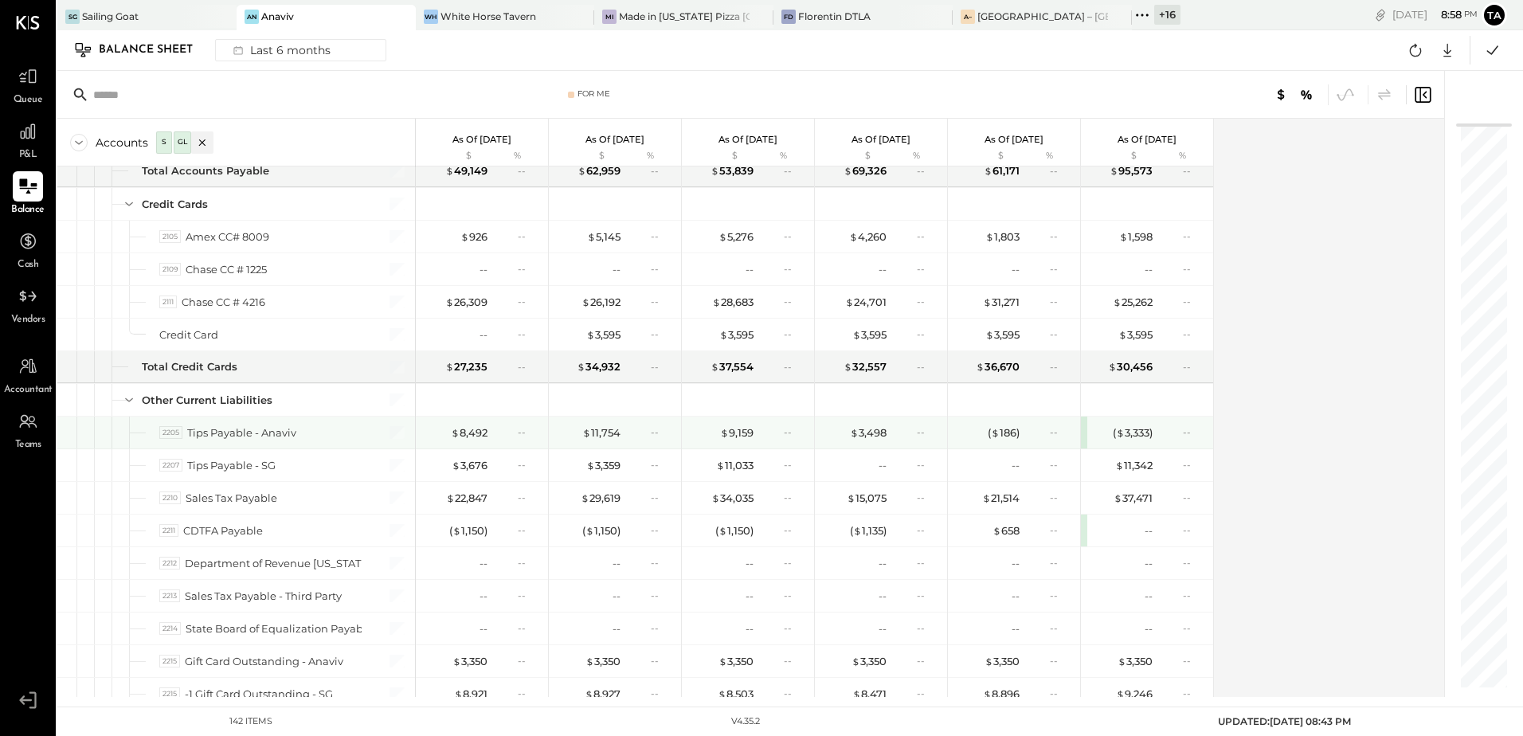
drag, startPoint x: 1132, startPoint y: 433, endPoint x: 1109, endPoint y: 449, distance: 28.1
click at [1132, 433] on div "( $ 3,333 )" at bounding box center [1133, 432] width 40 height 15
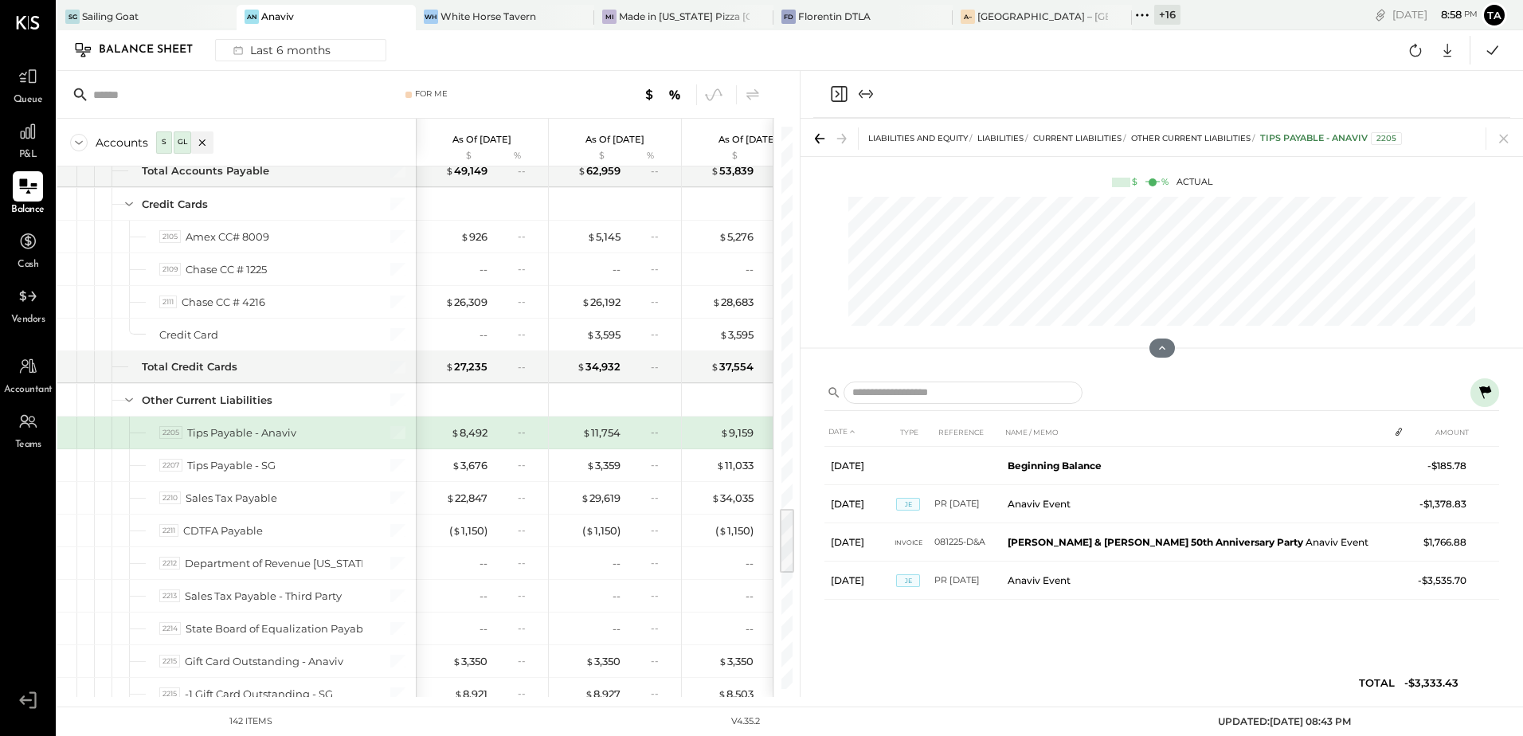
click at [1482, 395] on icon at bounding box center [1484, 392] width 19 height 19
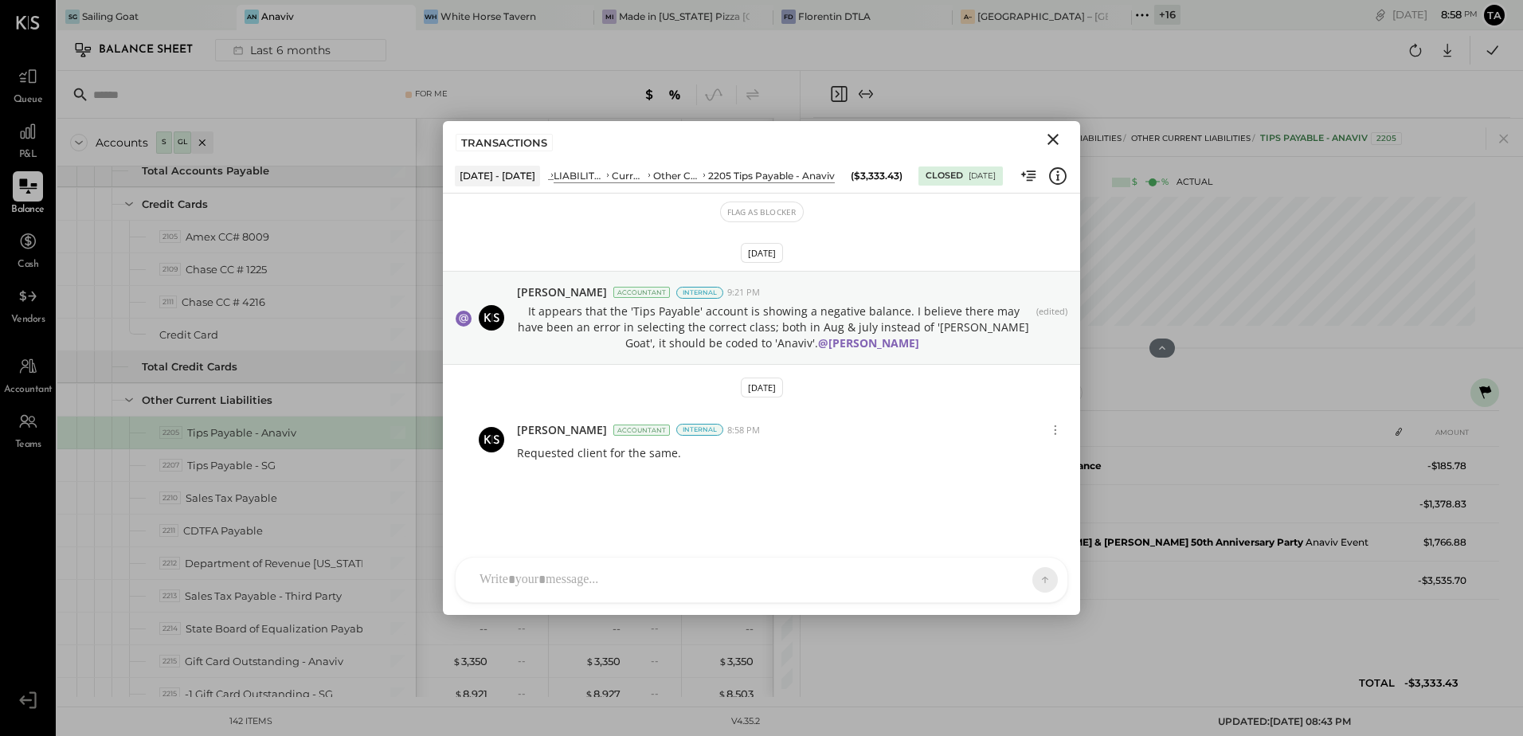
click at [632, 580] on div at bounding box center [762, 580] width 612 height 45
paste div
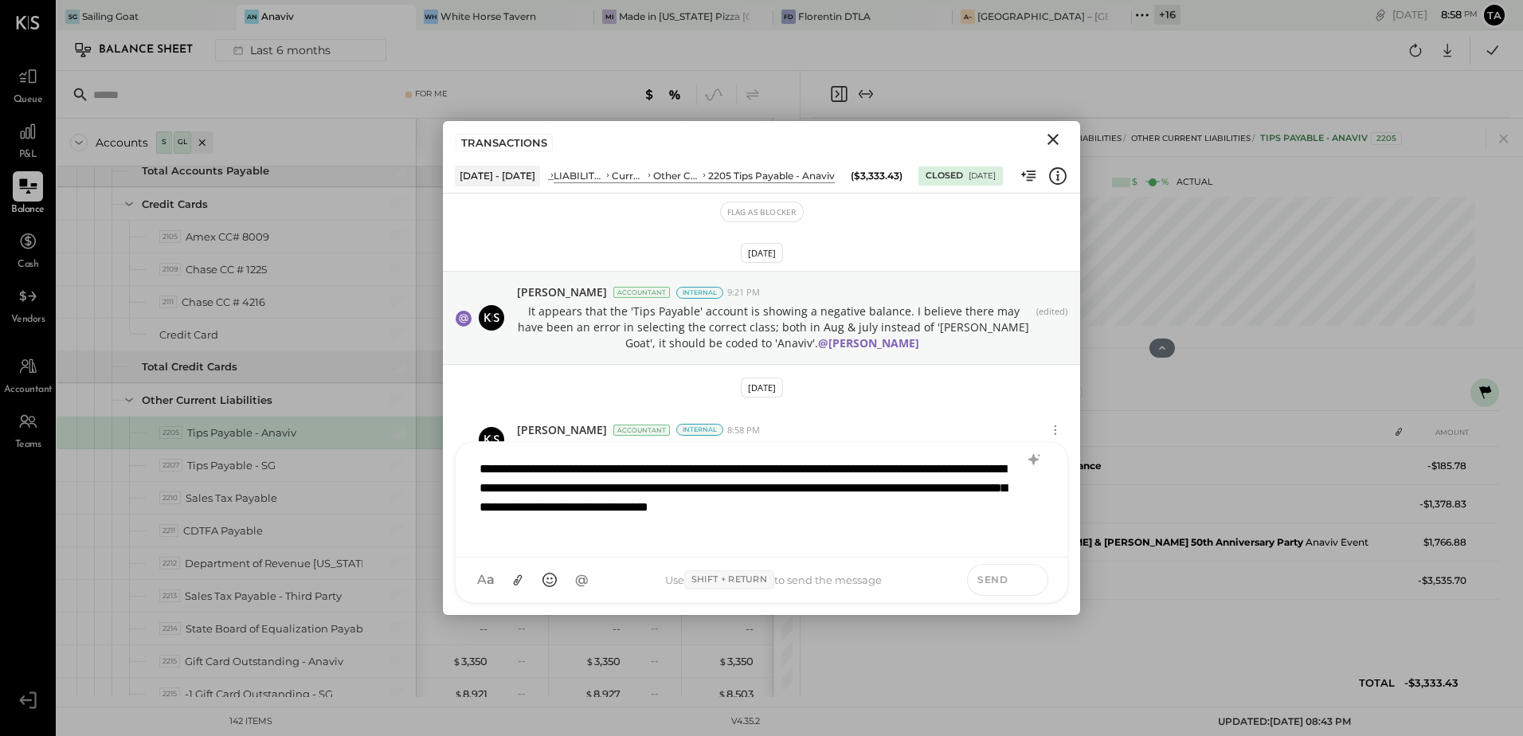
click at [1036, 583] on icon at bounding box center [1031, 579] width 14 height 16
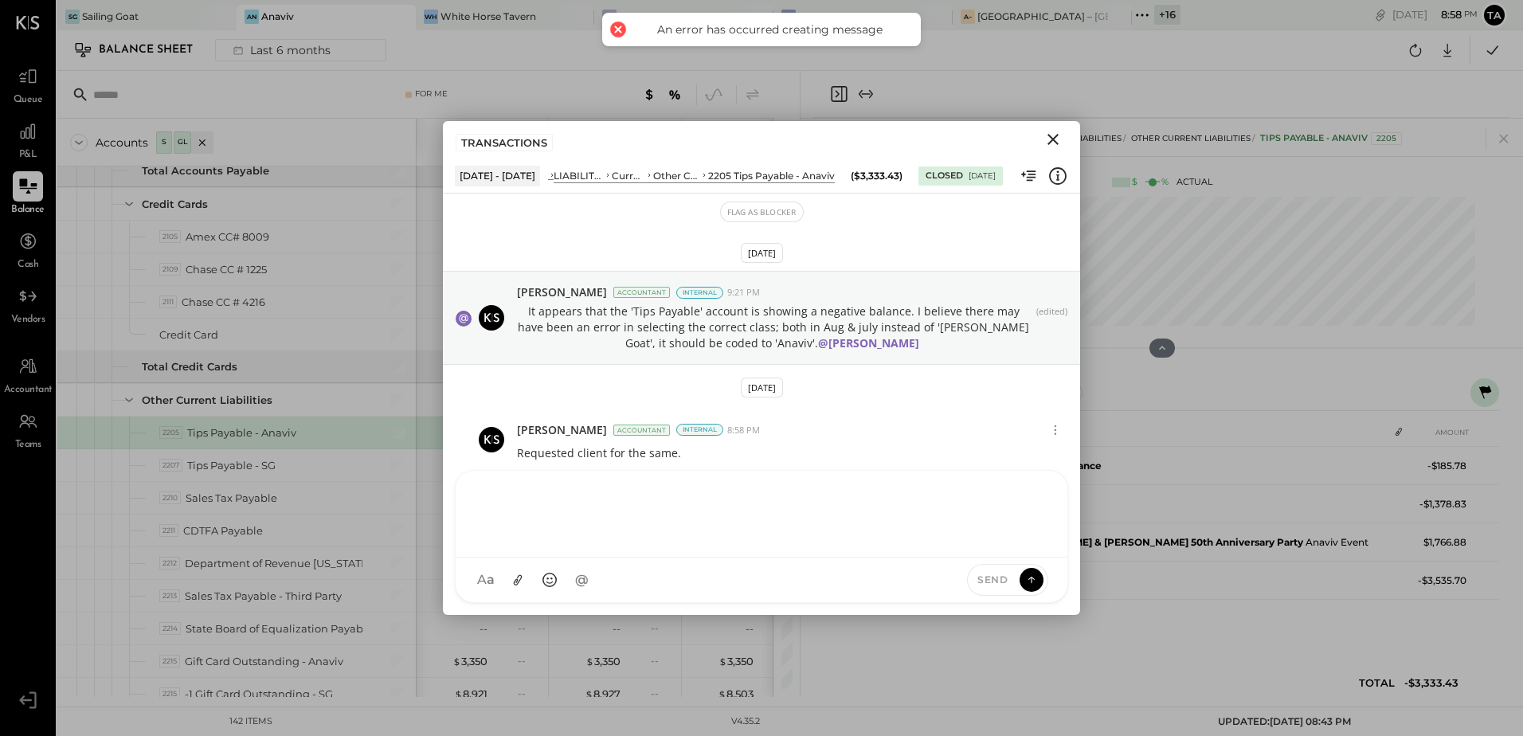
click at [816, 509] on div at bounding box center [762, 512] width 580 height 64
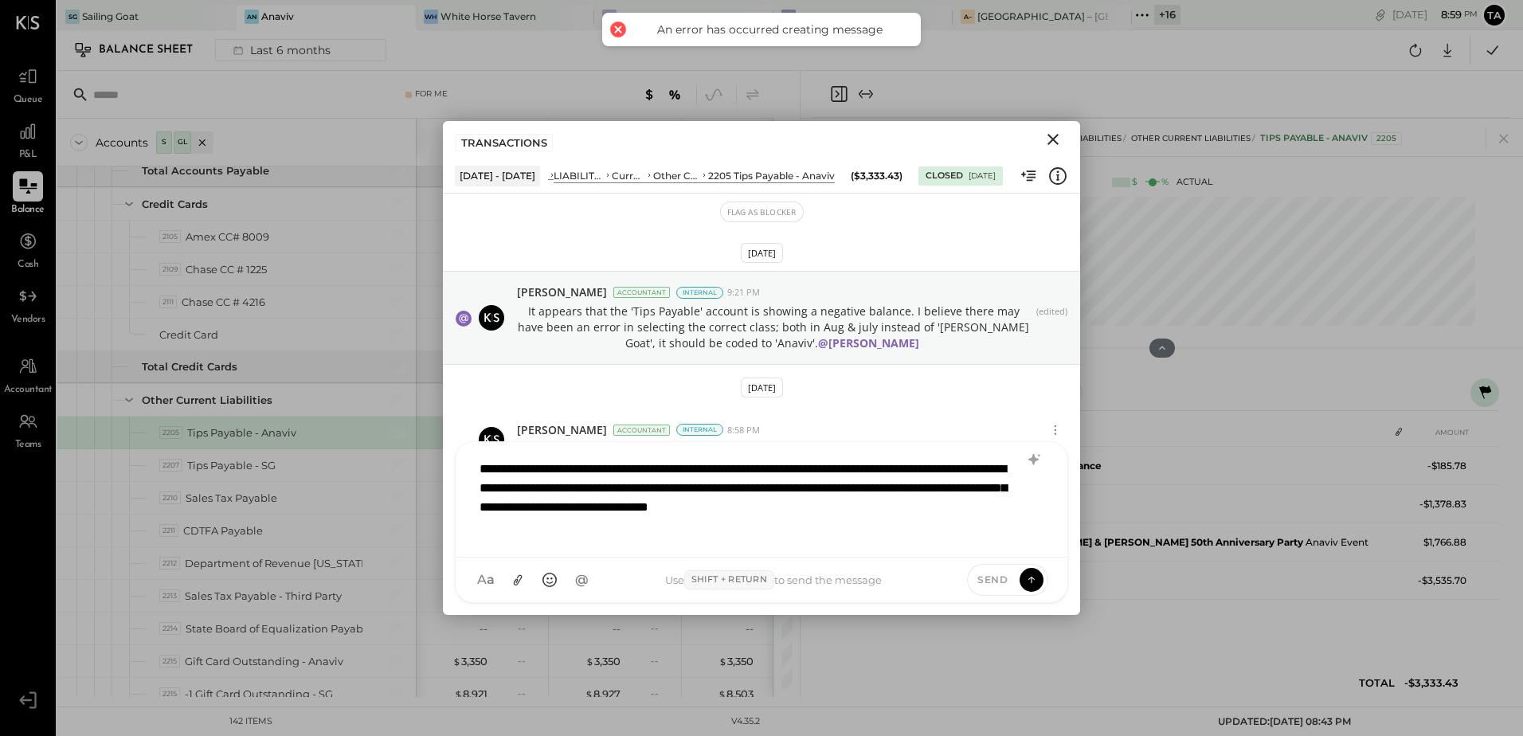
drag, startPoint x: 1001, startPoint y: 584, endPoint x: 851, endPoint y: 605, distance: 151.2
click at [1001, 584] on span "Send" at bounding box center [992, 580] width 30 height 14
click at [680, 527] on div "**********" at bounding box center [762, 498] width 580 height 92
click at [1032, 463] on icon at bounding box center [1033, 459] width 10 height 11
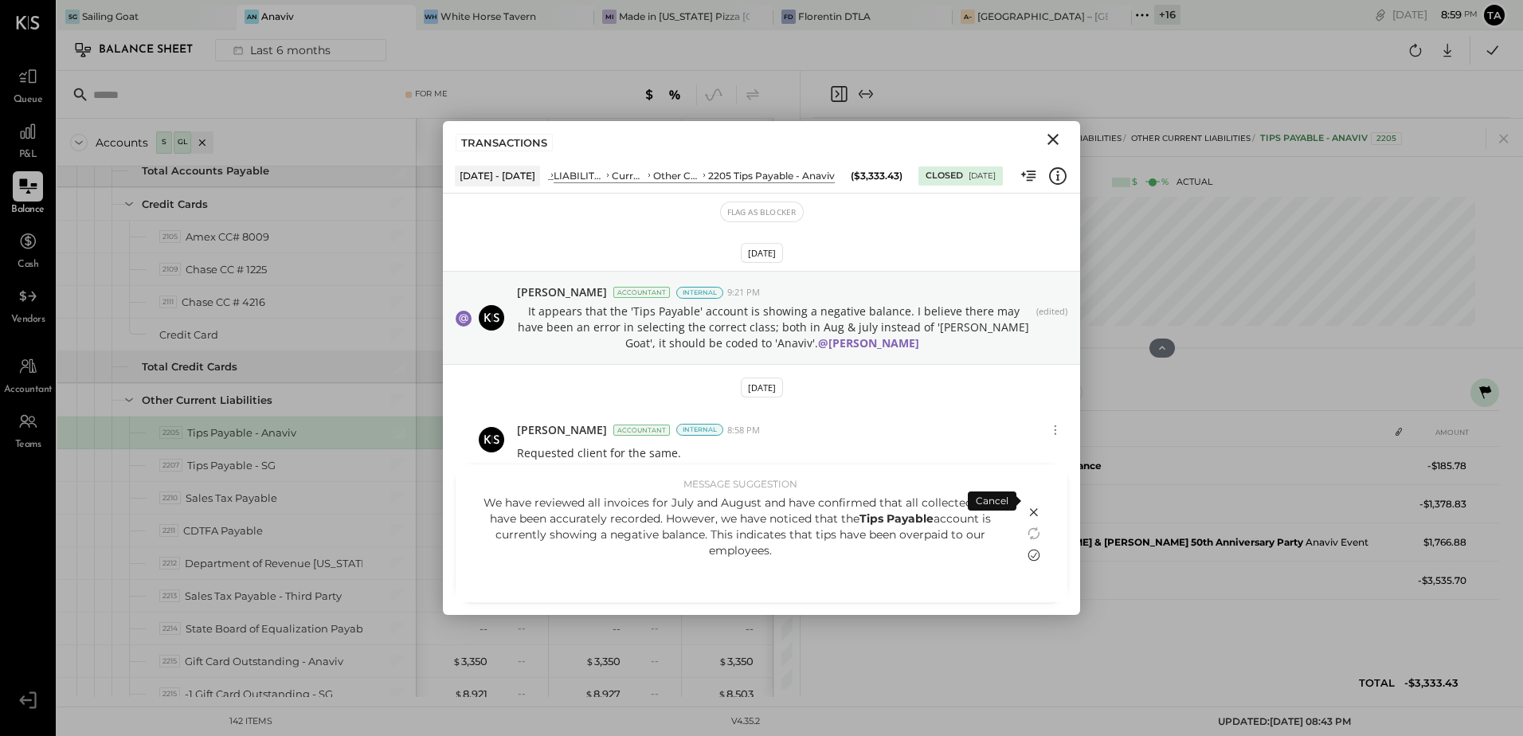
click at [1036, 557] on icon at bounding box center [1033, 555] width 19 height 19
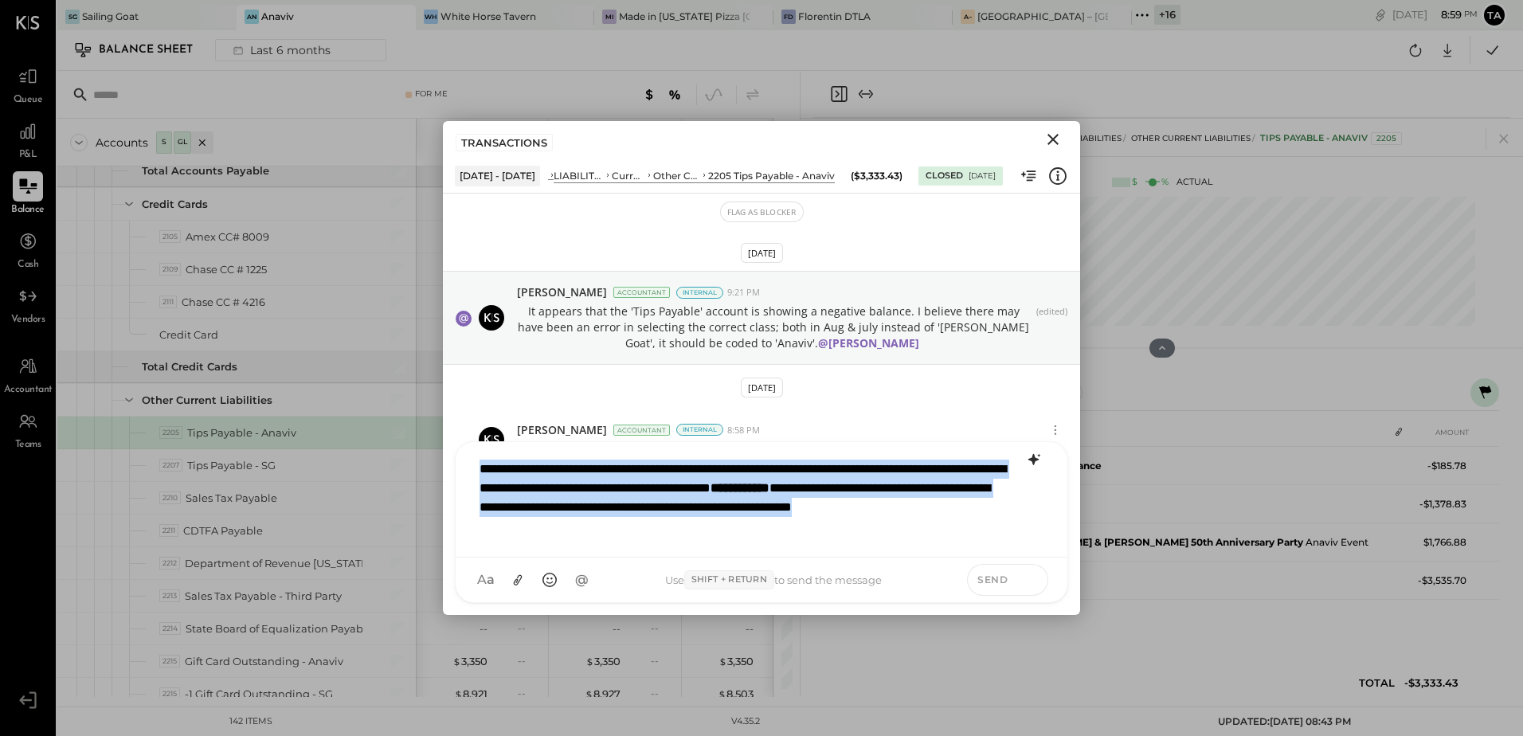
click at [1026, 581] on icon at bounding box center [1031, 579] width 14 height 16
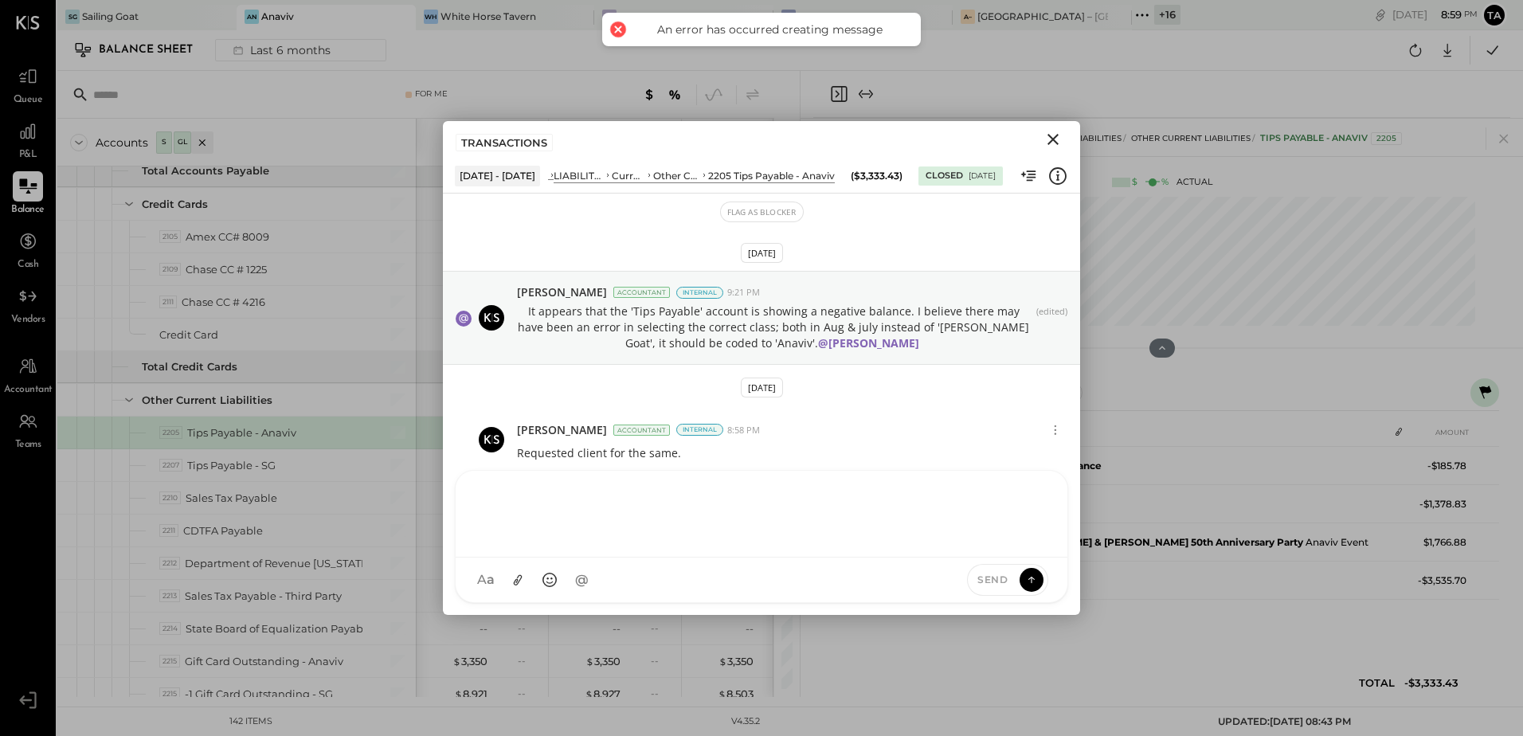
click at [1055, 135] on icon "Close" at bounding box center [1053, 139] width 19 height 19
